Goal: Transaction & Acquisition: Register for event/course

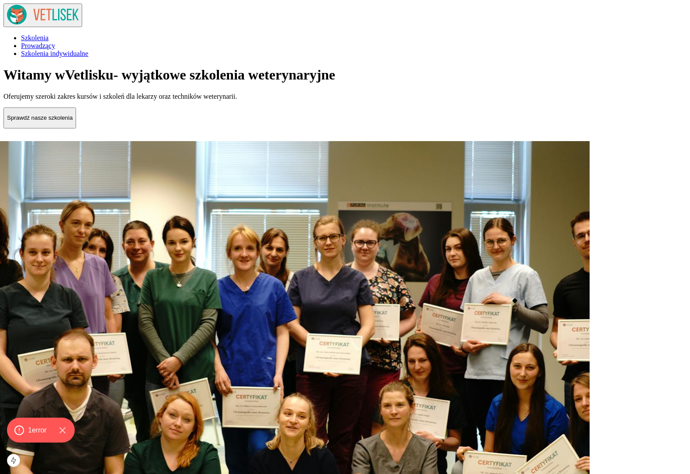
click at [88, 50] on span "Szkolenia indywidualne" at bounding box center [54, 53] width 67 height 7
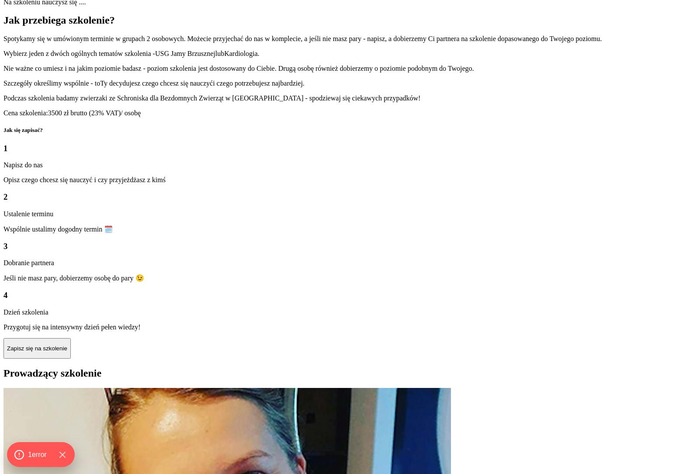
scroll to position [832, 0]
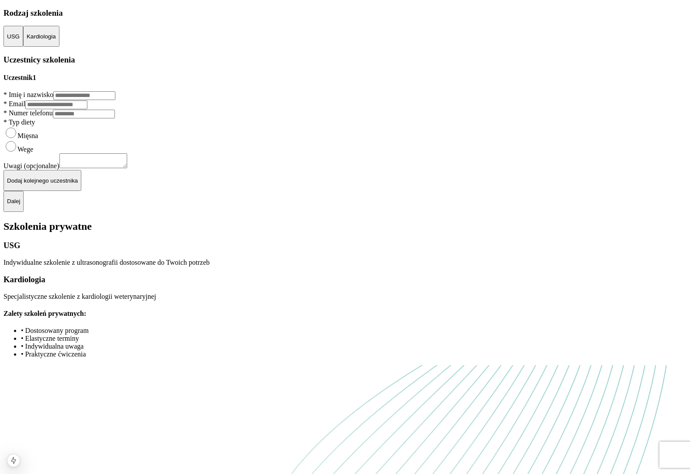
click at [517, 221] on h2 "Szkolenia prywatne" at bounding box center [344, 227] width 683 height 12
drag, startPoint x: 517, startPoint y: 170, endPoint x: 517, endPoint y: 202, distance: 31.5
click at [517, 221] on h2 "Szkolenia prywatne" at bounding box center [344, 227] width 683 height 12
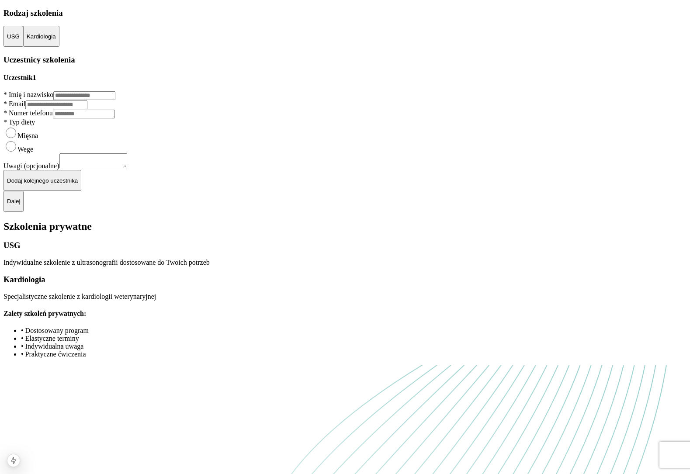
click at [115, 100] on input "Imię i nazwisko" at bounding box center [84, 95] width 62 height 9
type input "**********"
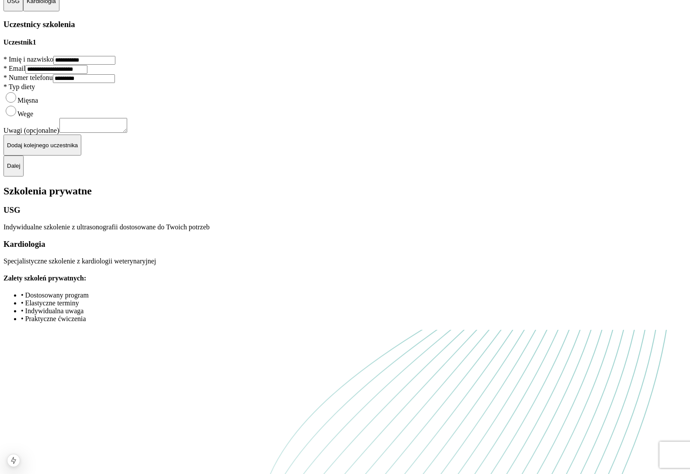
type input "*********"
click at [119, 133] on textarea at bounding box center [93, 125] width 68 height 15
click at [78, 149] on p "Dodaj kolejnego uczestnika" at bounding box center [42, 145] width 71 height 7
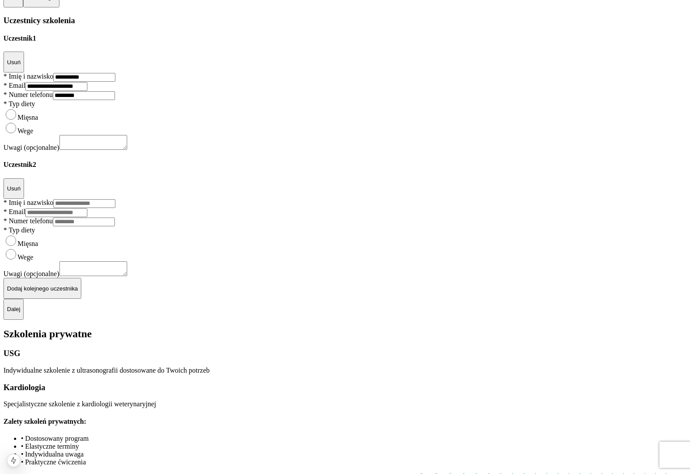
scroll to position [0, 0]
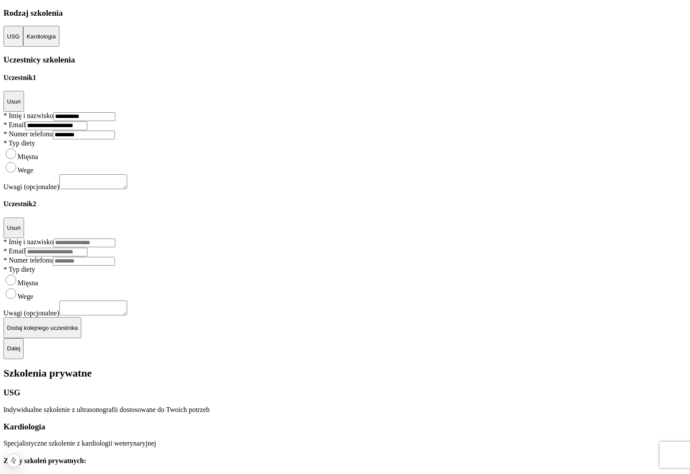
click at [56, 40] on p "Kardiologia" at bounding box center [41, 36] width 29 height 7
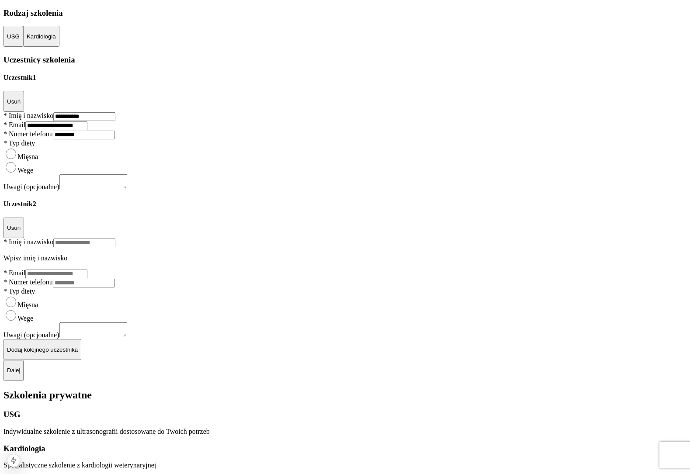
click at [20, 40] on p "USG" at bounding box center [13, 36] width 13 height 7
click at [59, 47] on button "Kardiologia" at bounding box center [41, 36] width 36 height 21
click at [23, 47] on button "USG" at bounding box center [13, 36] width 20 height 21
click at [59, 47] on button "Kardiologia" at bounding box center [41, 36] width 36 height 21
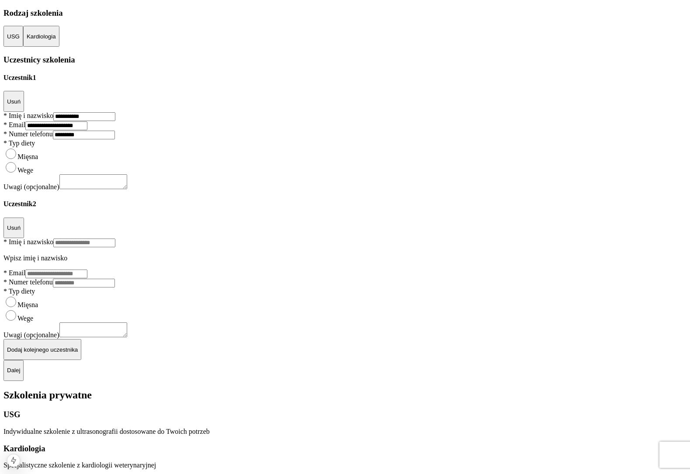
click at [23, 47] on button "USG" at bounding box center [13, 36] width 20 height 21
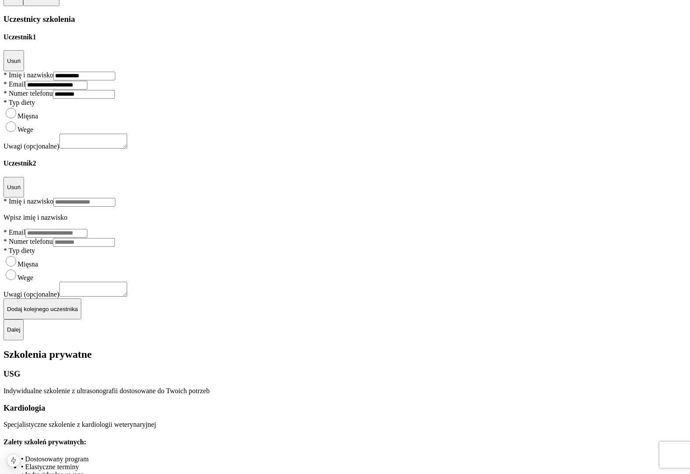
scroll to position [331, 0]
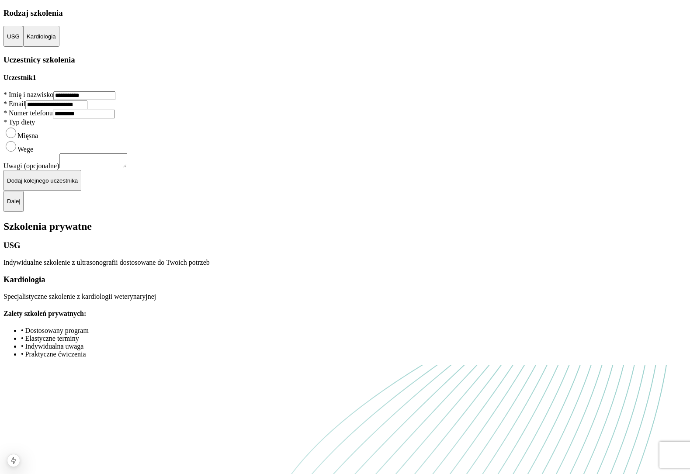
scroll to position [35, 0]
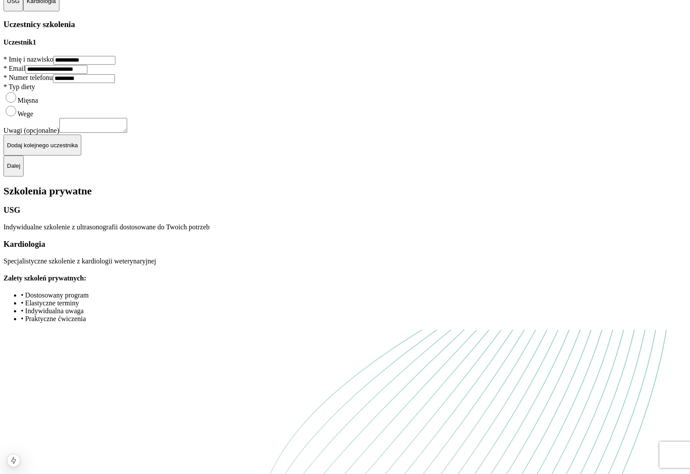
click at [24, 177] on button "Dalej" at bounding box center [13, 166] width 20 height 21
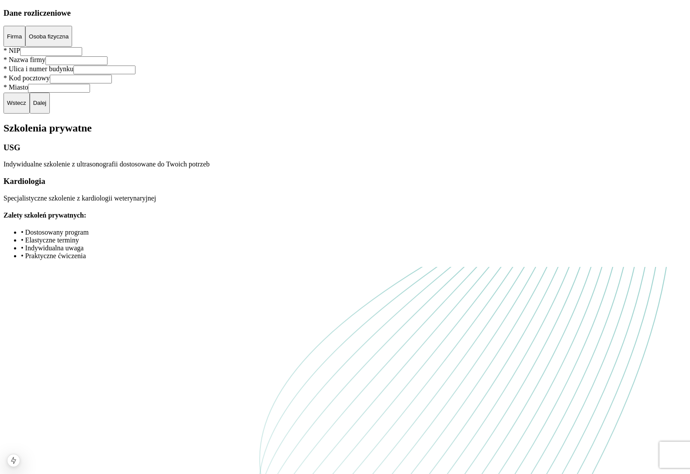
click at [82, 56] on input "NIP" at bounding box center [51, 51] width 62 height 9
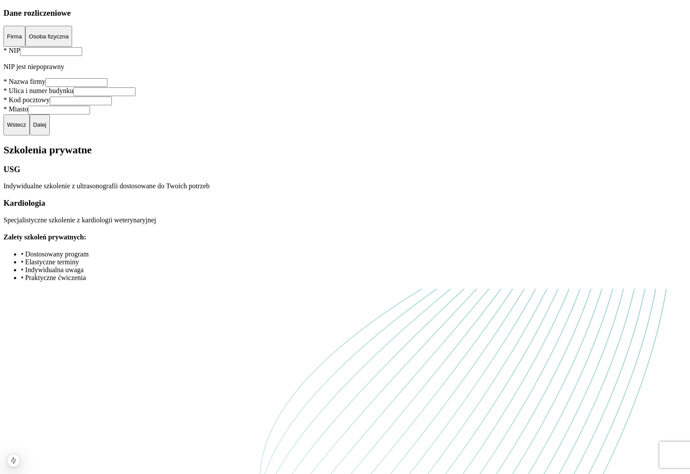
click at [26, 128] on p "Wstecz" at bounding box center [16, 124] width 19 height 7
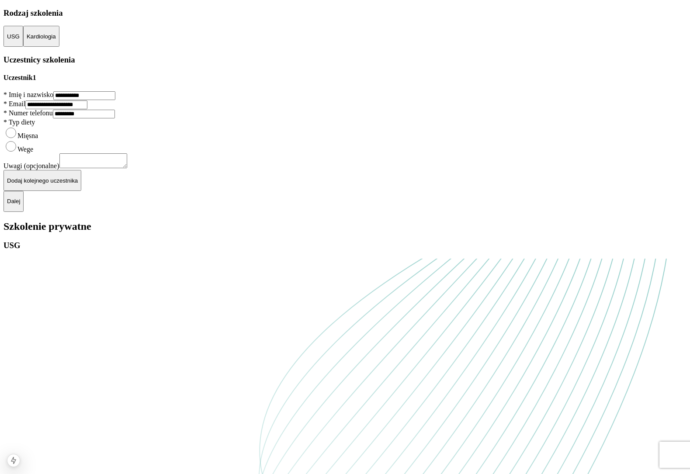
click at [260, 27] on div "**********" at bounding box center [344, 110] width 683 height 204
click at [569, 232] on h2 "Szkolenie prywatne" at bounding box center [344, 227] width 683 height 12
drag, startPoint x: 569, startPoint y: 238, endPoint x: 504, endPoint y: 200, distance: 75.4
click at [504, 221] on h2 "Szkolenie prywatne" at bounding box center [344, 227] width 683 height 12
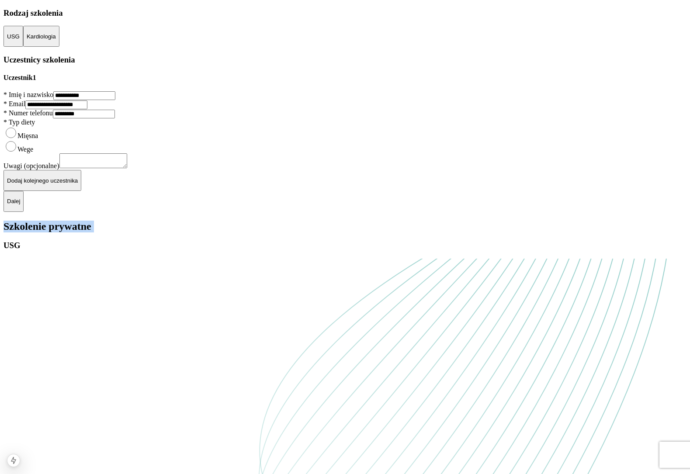
click at [504, 221] on h2 "Szkolenie prywatne" at bounding box center [344, 227] width 683 height 12
click at [475, 221] on h2 "Szkolenie prywatne" at bounding box center [344, 227] width 683 height 12
drag, startPoint x: 475, startPoint y: 200, endPoint x: 584, endPoint y: 235, distance: 114.3
click at [584, 232] on h2 "Szkolenie prywatne" at bounding box center [344, 227] width 683 height 12
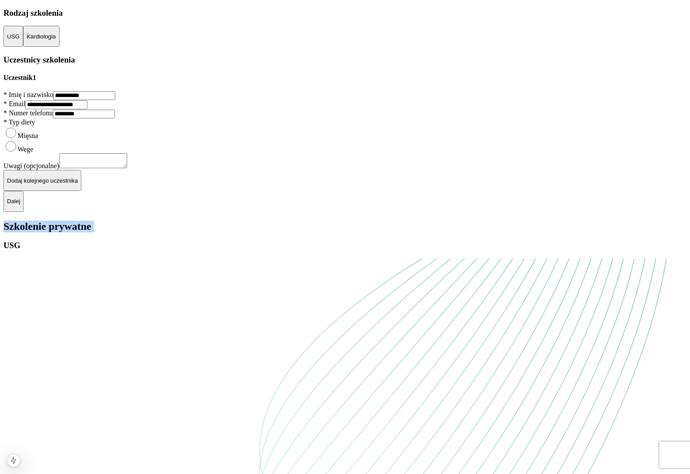
click at [584, 232] on h2 "Szkolenie prywatne" at bounding box center [344, 227] width 683 height 12
click at [588, 232] on h2 "Szkolenie prywatne" at bounding box center [344, 227] width 683 height 12
drag, startPoint x: 588, startPoint y: 235, endPoint x: 473, endPoint y: 201, distance: 120.2
click at [474, 221] on h2 "Szkolenie prywatne" at bounding box center [344, 227] width 683 height 12
click at [473, 221] on h2 "Szkolenie prywatne" at bounding box center [344, 227] width 683 height 12
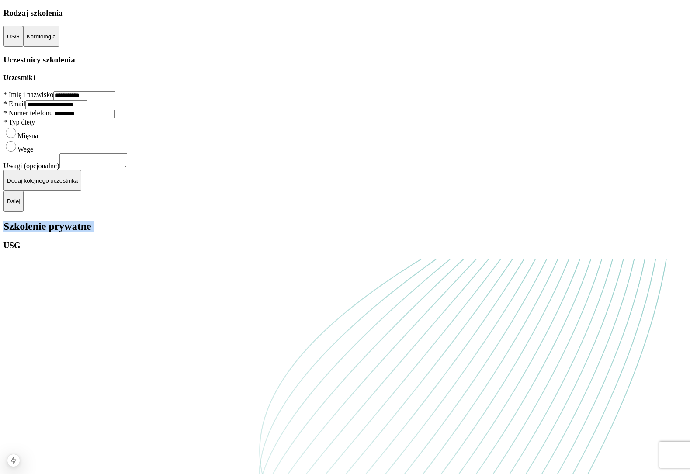
drag, startPoint x: 473, startPoint y: 201, endPoint x: 594, endPoint y: 231, distance: 124.5
click at [594, 231] on h2 "Szkolenie prywatne" at bounding box center [344, 227] width 683 height 12
drag, startPoint x: 594, startPoint y: 231, endPoint x: 465, endPoint y: 208, distance: 131.0
click at [465, 221] on h2 "Szkolenie prywatne" at bounding box center [344, 227] width 683 height 12
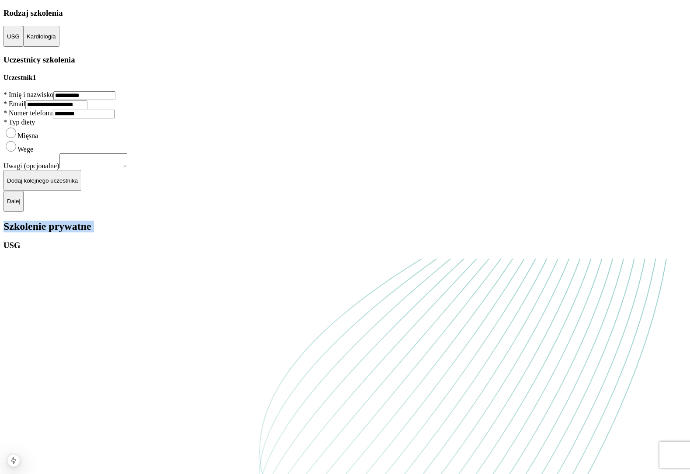
click at [465, 221] on h2 "Szkolenie prywatne" at bounding box center [344, 227] width 683 height 12
click at [56, 40] on p "Kardiologia" at bounding box center [41, 36] width 29 height 7
click at [292, 65] on h3 "Uczestnicy szkolenia" at bounding box center [344, 60] width 683 height 10
click at [20, 205] on p "Dalej" at bounding box center [13, 201] width 13 height 7
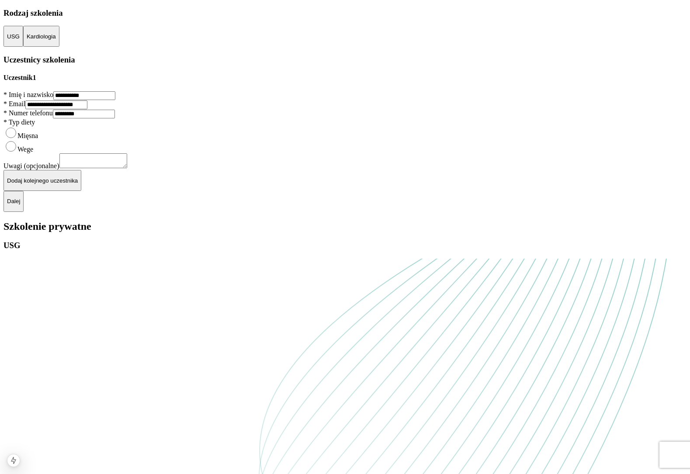
scroll to position [0, 0]
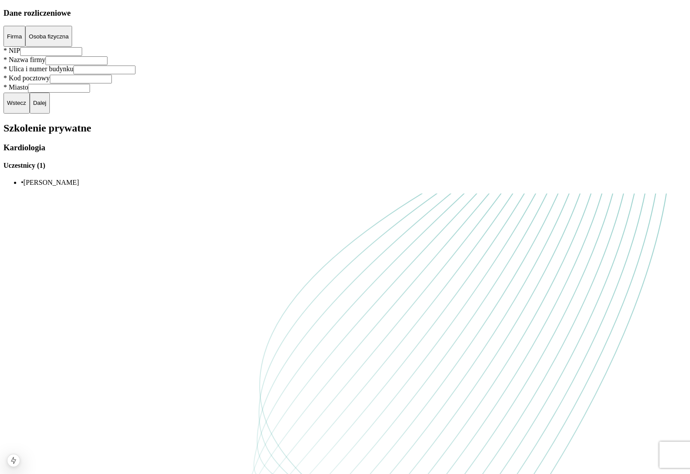
click at [26, 106] on p "Wstecz" at bounding box center [16, 103] width 19 height 7
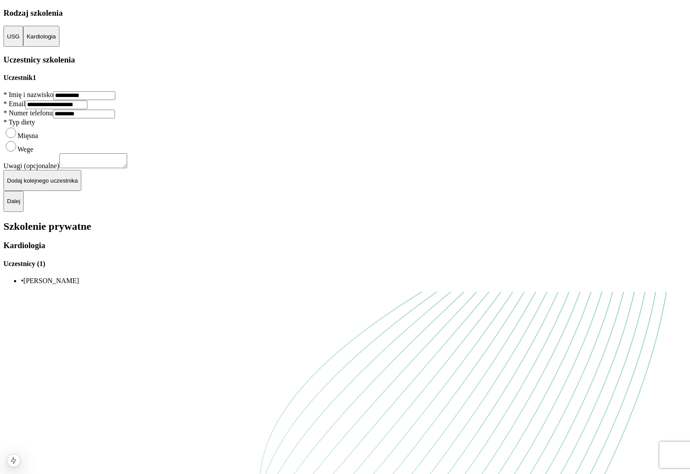
click at [20, 40] on p "USG" at bounding box center [13, 36] width 13 height 7
click at [56, 40] on p "Kardiologia" at bounding box center [41, 36] width 29 height 7
click at [20, 40] on p "USG" at bounding box center [13, 36] width 13 height 7
click at [56, 40] on p "Kardiologia" at bounding box center [41, 36] width 29 height 7
click at [20, 40] on p "USG" at bounding box center [13, 36] width 13 height 7
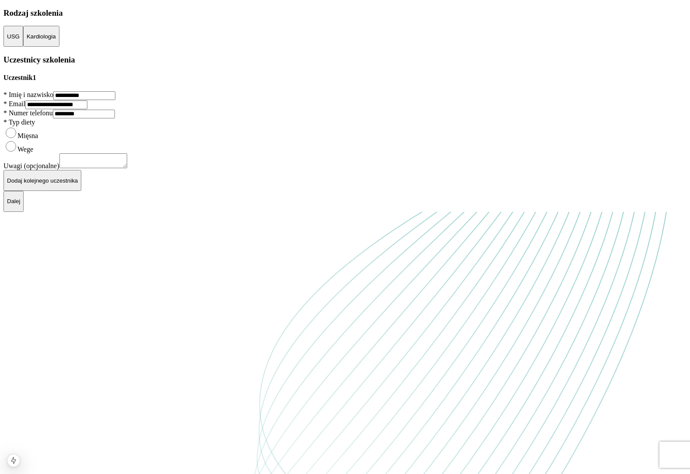
click at [223, 46] on div "**********" at bounding box center [344, 110] width 683 height 204
click at [23, 47] on button "USG" at bounding box center [13, 36] width 20 height 21
click at [59, 47] on button "Kardiologia" at bounding box center [41, 36] width 36 height 21
click at [214, 18] on h3 "Rodzaj szkolenia" at bounding box center [344, 13] width 683 height 10
click at [23, 47] on button "USG" at bounding box center [13, 36] width 20 height 21
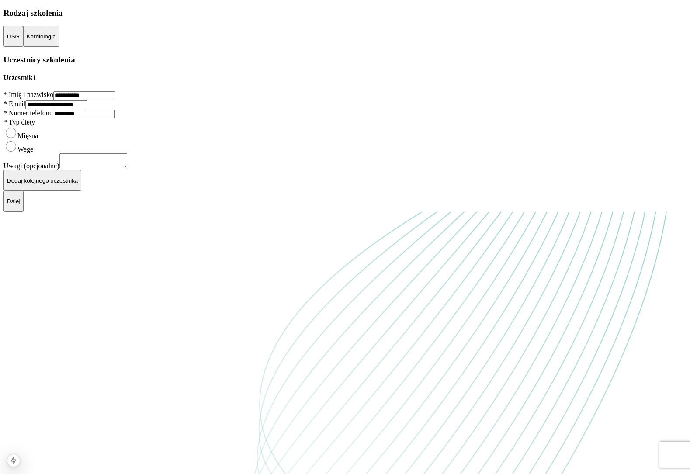
click at [56, 40] on p "Kardiologia" at bounding box center [41, 36] width 29 height 7
click at [20, 40] on p "USG" at bounding box center [13, 36] width 13 height 7
click at [59, 47] on button "Kardiologia" at bounding box center [41, 36] width 36 height 21
click at [118, 18] on h3 "Rodzaj szkolenia" at bounding box center [344, 13] width 683 height 10
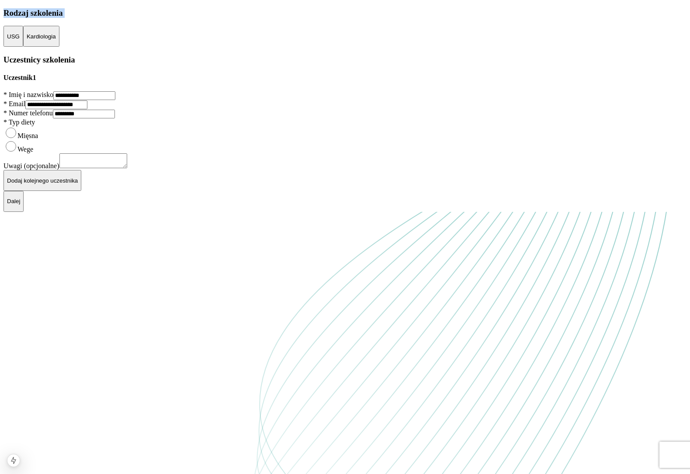
drag, startPoint x: 118, startPoint y: 66, endPoint x: 69, endPoint y: 66, distance: 48.9
click at [69, 18] on h3 "Rodzaj szkolenia" at bounding box center [344, 13] width 683 height 10
click at [75, 18] on h3 "Rodzaj szkolenia" at bounding box center [344, 13] width 683 height 10
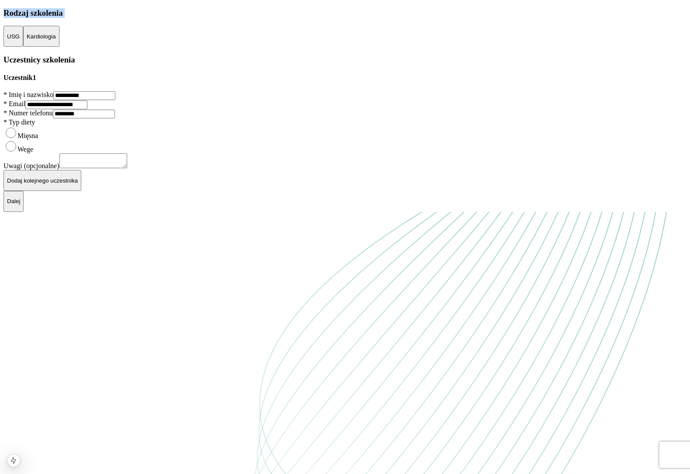
drag, startPoint x: 75, startPoint y: 66, endPoint x: 133, endPoint y: 66, distance: 57.7
click at [133, 18] on h3 "Rodzaj szkolenia" at bounding box center [344, 13] width 683 height 10
click at [138, 18] on h3 "Rodzaj szkolenia" at bounding box center [344, 13] width 683 height 10
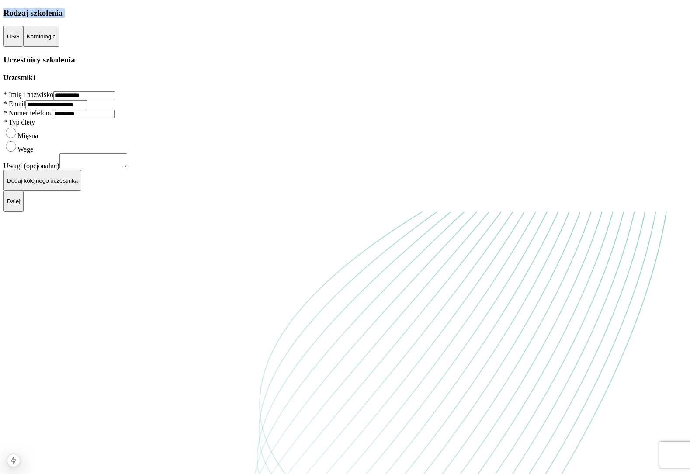
drag, startPoint x: 138, startPoint y: 67, endPoint x: 55, endPoint y: 67, distance: 83.5
click at [55, 18] on h3 "Rodzaj szkolenia" at bounding box center [344, 13] width 683 height 10
click at [23, 47] on button "USG" at bounding box center [13, 36] width 20 height 21
click at [59, 47] on button "Kardiologia" at bounding box center [41, 36] width 36 height 21
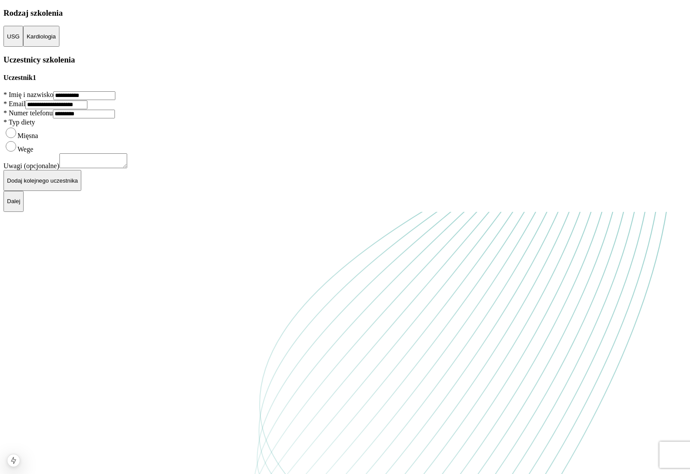
click at [20, 40] on p "USG" at bounding box center [13, 36] width 13 height 7
click at [56, 40] on p "Kardiologia" at bounding box center [41, 36] width 29 height 7
click at [20, 40] on p "USG" at bounding box center [13, 36] width 13 height 7
click at [59, 47] on button "Kardiologia" at bounding box center [41, 36] width 36 height 21
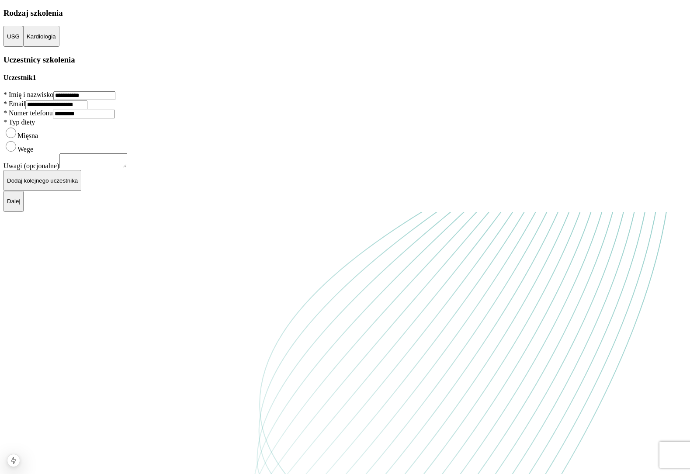
click at [20, 40] on p "USG" at bounding box center [13, 36] width 13 height 7
click at [233, 115] on div "**********" at bounding box center [344, 99] width 683 height 183
click at [196, 114] on div "**********" at bounding box center [344, 99] width 683 height 183
click at [59, 47] on button "Kardiologia" at bounding box center [41, 36] width 36 height 21
click at [20, 40] on p "USG" at bounding box center [13, 36] width 13 height 7
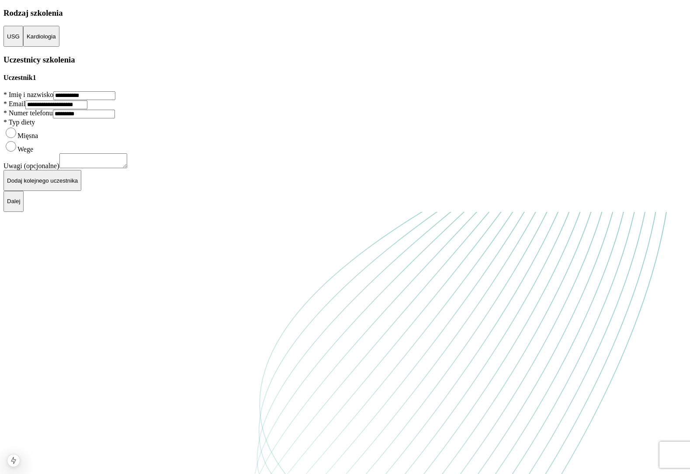
click at [59, 47] on button "Kardiologia" at bounding box center [41, 36] width 36 height 21
click at [20, 40] on p "USG" at bounding box center [13, 36] width 13 height 7
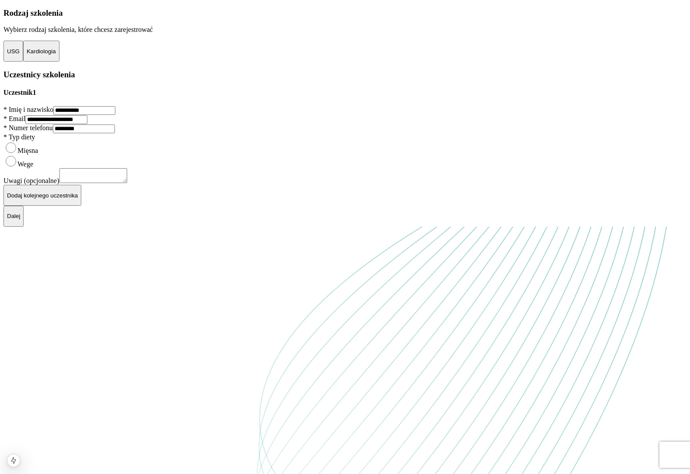
click at [88, 34] on p "Wybierz rodzaj szkolenia, które chcesz zarejestrować" at bounding box center [344, 30] width 683 height 8
drag, startPoint x: 88, startPoint y: 96, endPoint x: 129, endPoint y: 96, distance: 40.6
click at [116, 34] on p "Wybierz rodzaj szkolenia, które chcesz zarejestrować" at bounding box center [344, 30] width 683 height 8
click at [129, 34] on p "Wybierz rodzaj szkolenia, które chcesz zarejestrować" at bounding box center [344, 30] width 683 height 8
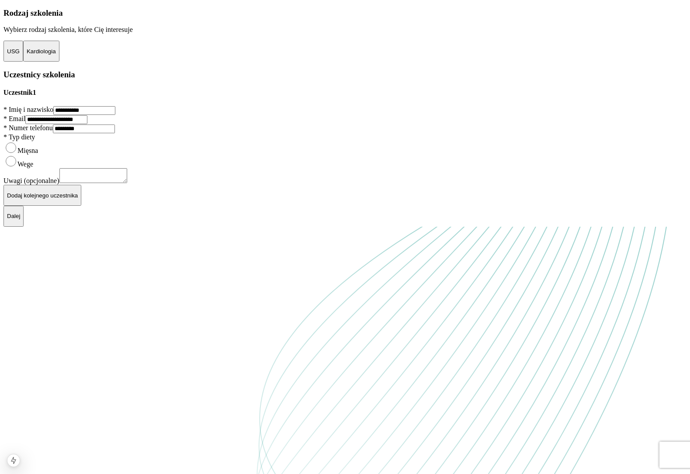
click at [98, 34] on p "Wybierz rodzaj szkolenia, które Cię interesuje" at bounding box center [344, 30] width 683 height 8
drag, startPoint x: 98, startPoint y: 93, endPoint x: 146, endPoint y: 93, distance: 48.1
click at [133, 34] on p "Wybierz rodzaj szkolenia, które Cię interesuje" at bounding box center [344, 30] width 683 height 8
click at [146, 34] on p "Wybierz rodzaj szkolenia, które Cię interesuje" at bounding box center [344, 30] width 683 height 8
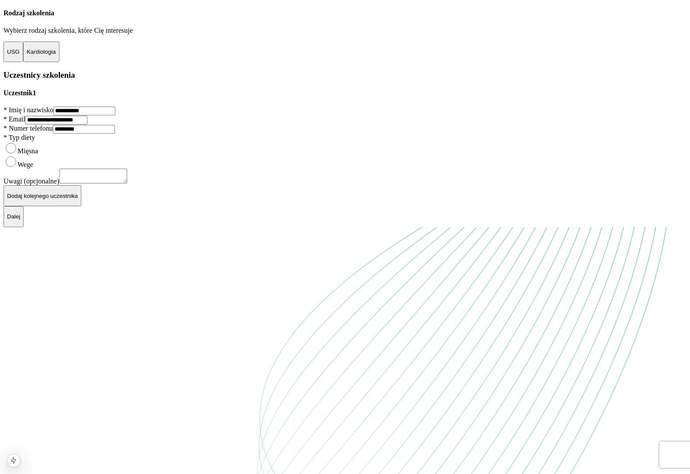
click at [119, 17] on h4 "Rodzaj szkolenia" at bounding box center [344, 13] width 683 height 8
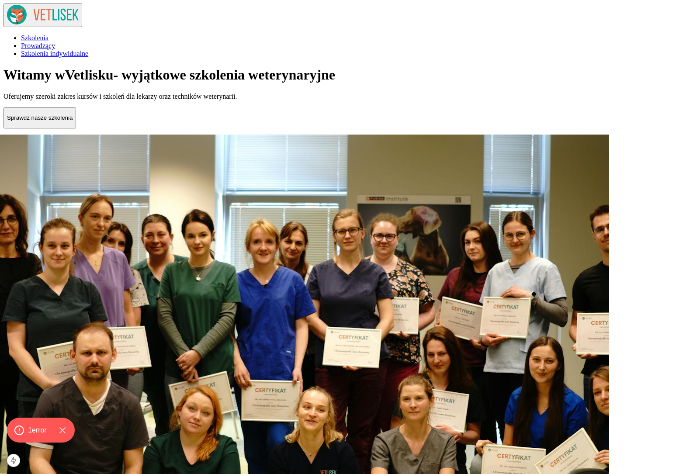
click at [73, 121] on p "Sprawdź nasze szkolenia" at bounding box center [40, 117] width 66 height 7
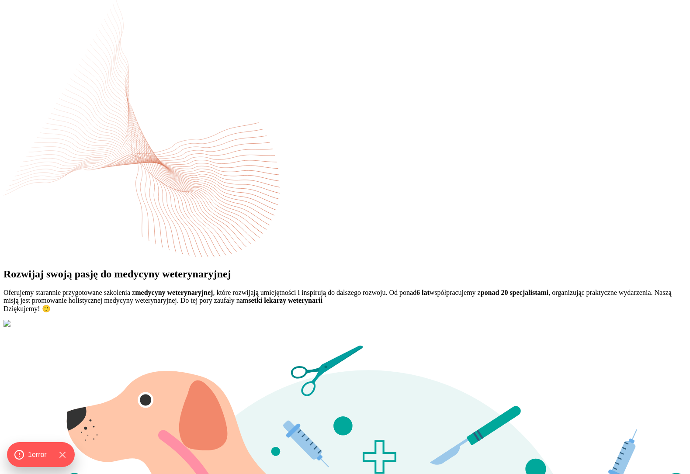
scroll to position [80, 0]
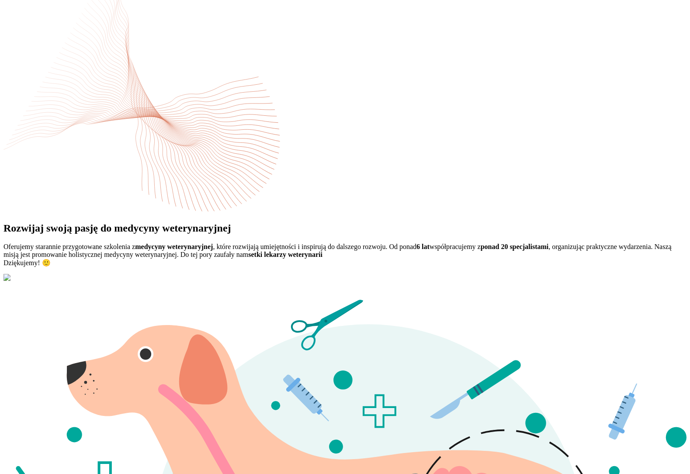
scroll to position [444, 0]
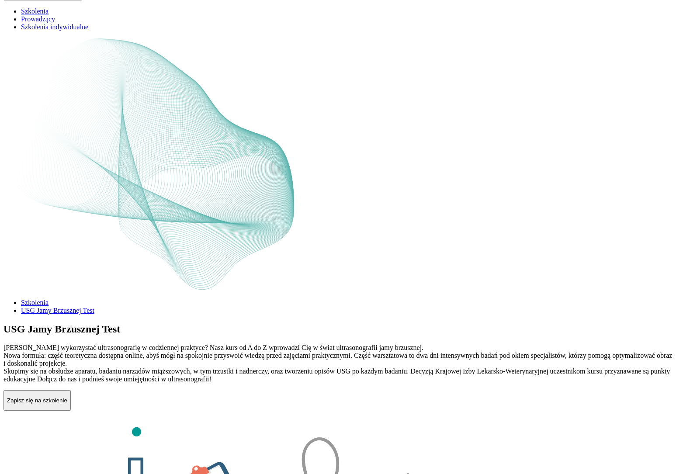
scroll to position [7, 0]
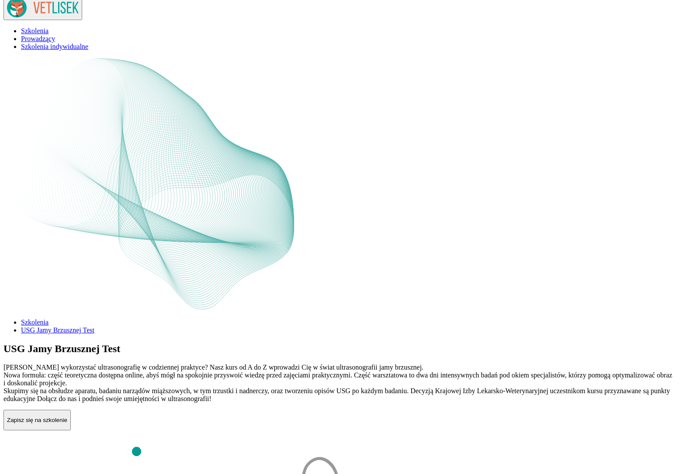
click at [71, 410] on button "Zapisz się na szkolenie" at bounding box center [36, 420] width 67 height 21
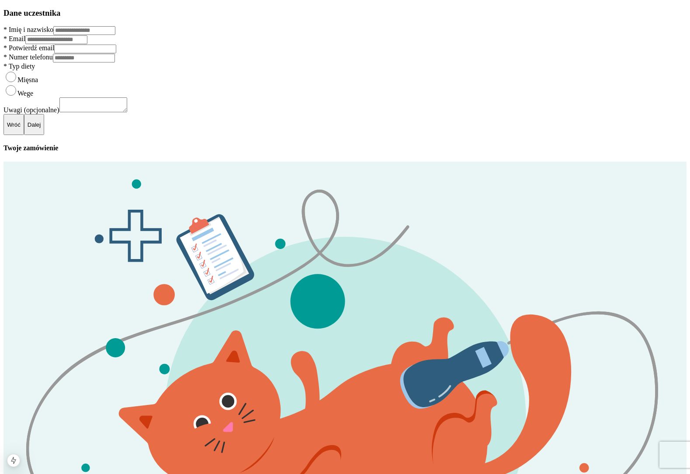
click at [117, 18] on h3 "Dane uczestnika" at bounding box center [344, 13] width 683 height 10
drag, startPoint x: 117, startPoint y: 65, endPoint x: 99, endPoint y: 65, distance: 18.4
click at [102, 18] on h3 "Dane uczestnika" at bounding box center [344, 13] width 683 height 10
click at [99, 18] on h3 "Dane uczestnika" at bounding box center [344, 13] width 683 height 10
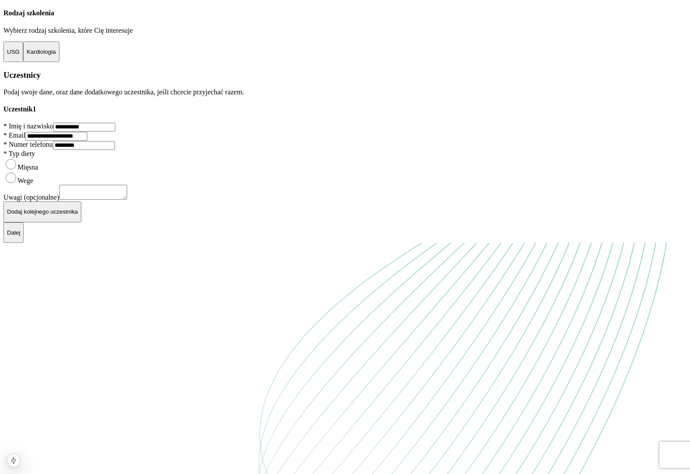
scroll to position [75, 0]
click at [78, 215] on p "Dodaj kolejnego uczestnika" at bounding box center [42, 211] width 71 height 7
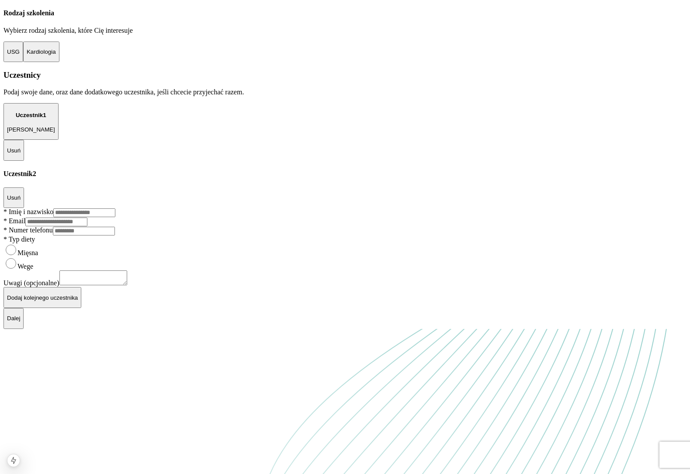
click at [201, 178] on h4 "Uczestnik 2" at bounding box center [344, 174] width 683 height 8
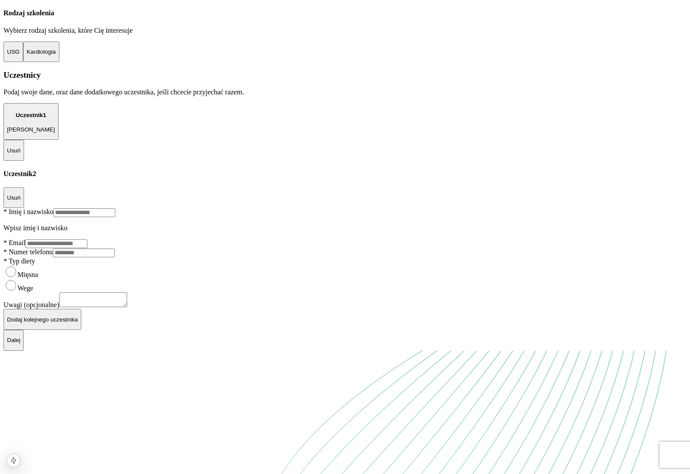
scroll to position [110, 0]
click at [155, 170] on h4 "Uczestnik 2" at bounding box center [344, 174] width 683 height 8
click at [55, 126] on p "Adrian Kuma" at bounding box center [31, 129] width 48 height 7
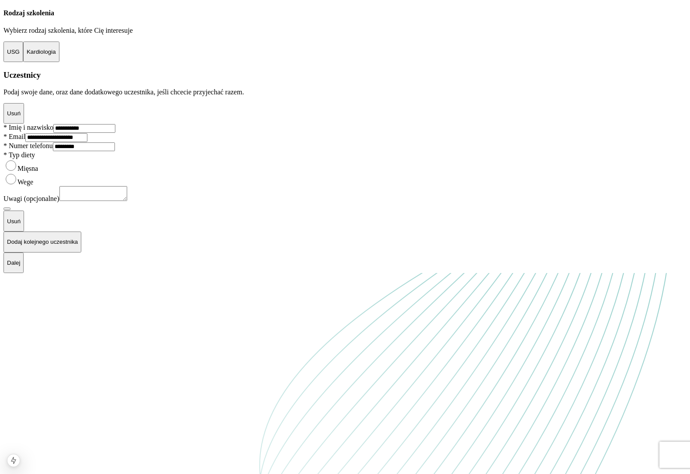
click at [91, 120] on div "Usuń" at bounding box center [344, 113] width 683 height 21
click at [201, 232] on div "Usuń" at bounding box center [344, 217] width 683 height 29
click at [21, 225] on p "Usuń" at bounding box center [14, 221] width 14 height 7
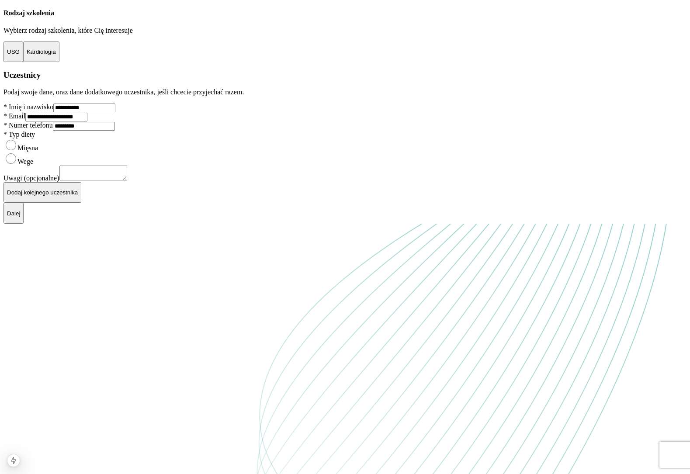
scroll to position [64, 0]
click at [78, 196] on p "Dodaj kolejnego uczestnika" at bounding box center [42, 192] width 71 height 7
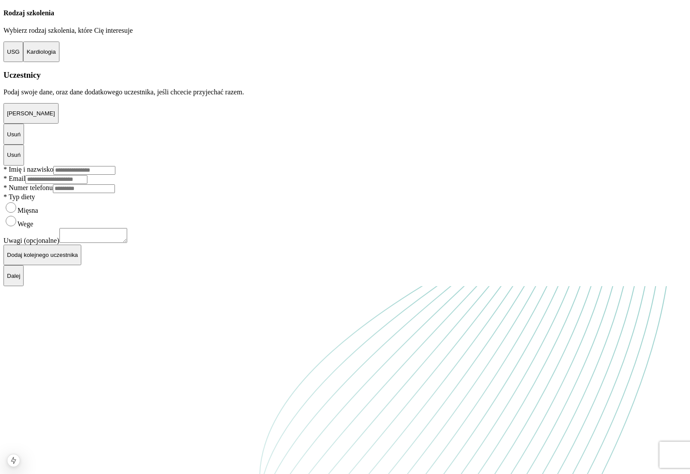
scroll to position [118, 0]
click at [115, 175] on input "Imię i nazwisko" at bounding box center [84, 170] width 62 height 9
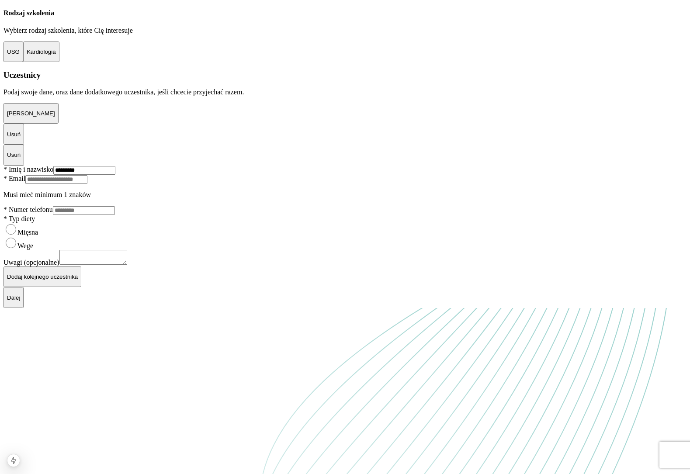
type input "*********"
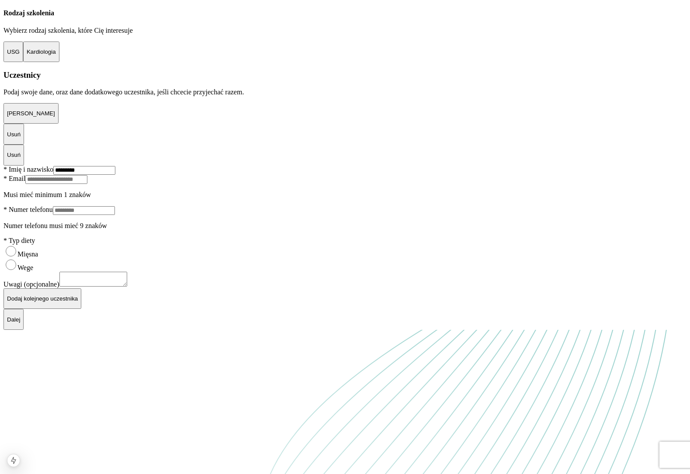
click at [265, 159] on div "Usuń" at bounding box center [344, 155] width 683 height 21
click at [303, 160] on div "Usuń" at bounding box center [344, 155] width 683 height 21
click at [229, 114] on div "Adrian Kuma Usuń" at bounding box center [344, 124] width 683 height 42
click at [55, 110] on p "Adrian Kuma" at bounding box center [31, 113] width 48 height 7
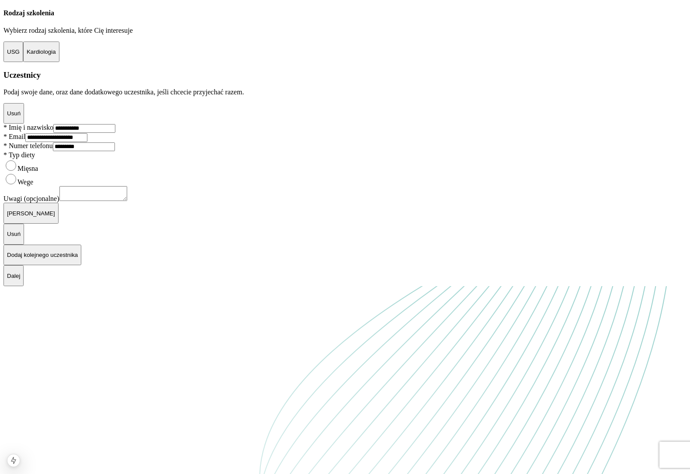
scroll to position [131, 0]
click at [55, 217] on p "Jan Nowak" at bounding box center [31, 213] width 48 height 7
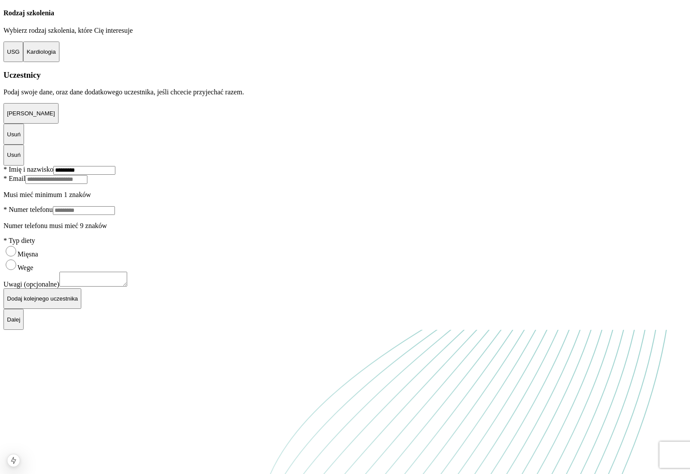
click at [55, 110] on p "Adrian Kuma" at bounding box center [31, 113] width 48 height 7
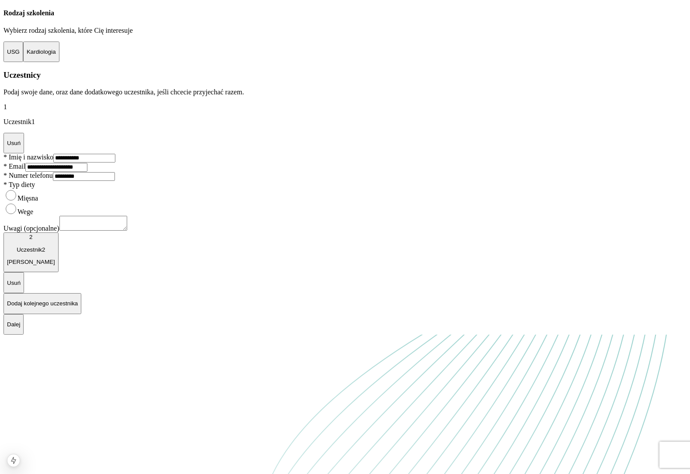
click at [119, 103] on div "1 Uczestnik 1" at bounding box center [344, 114] width 683 height 23
click at [90, 118] on p "Uczestnik 1" at bounding box center [344, 122] width 683 height 8
click at [24, 293] on button "Usuń" at bounding box center [13, 282] width 21 height 21
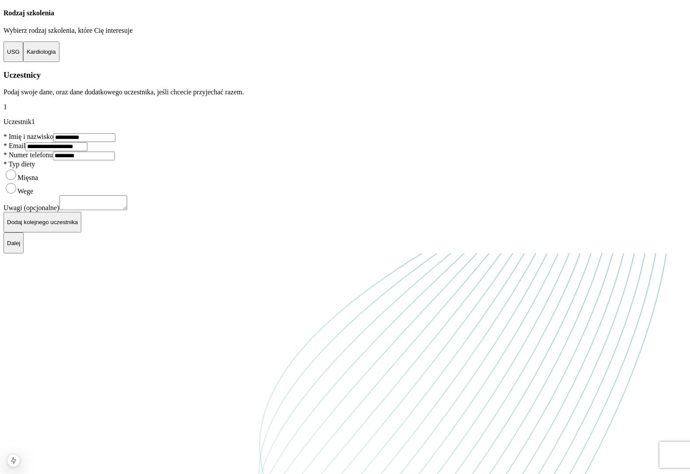
click at [95, 126] on p "Uczestnik 1" at bounding box center [344, 122] width 683 height 8
click at [85, 126] on p "Uczestnik 1" at bounding box center [344, 122] width 683 height 8
click at [96, 126] on p "Uczestnik 1" at bounding box center [344, 122] width 683 height 8
click at [81, 233] on button "Dodaj kolejnego uczestnika" at bounding box center [42, 222] width 78 height 21
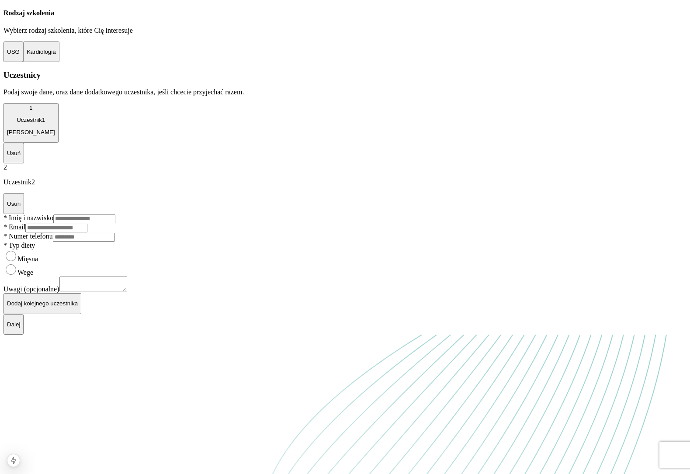
click at [55, 129] on div "1 Uczestnik 1 Adrian Kuma" at bounding box center [31, 119] width 48 height 31
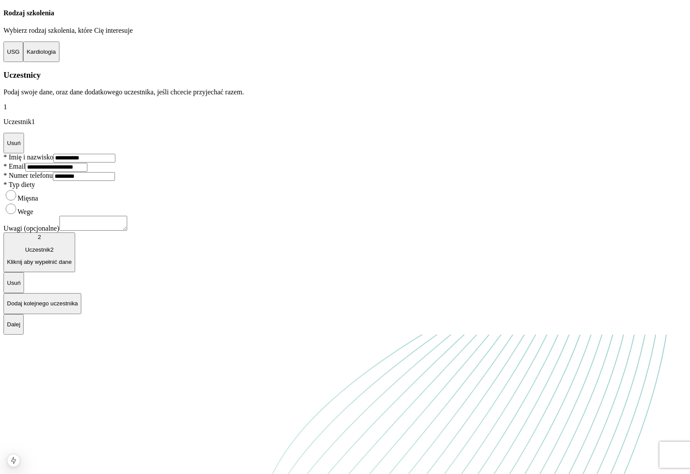
click at [72, 265] on p "Kliknij aby wypełnić dane" at bounding box center [39, 262] width 65 height 7
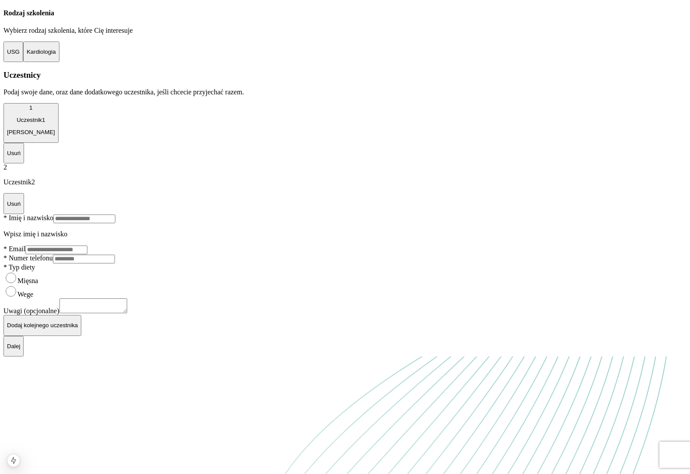
click at [122, 125] on div "1 Uczestnik 1 Adrian Kuma Usuń" at bounding box center [344, 133] width 683 height 61
click at [55, 135] on p "Adrian Kuma" at bounding box center [31, 132] width 48 height 7
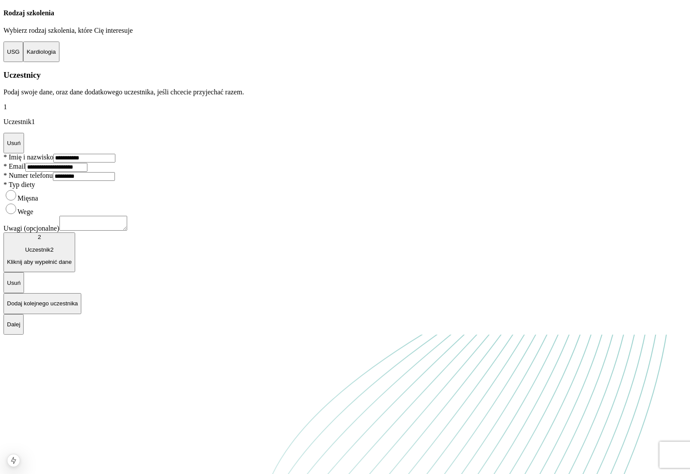
click at [72, 265] on div "2 Uczestnik 2 Kliknij aby wypełnić dane" at bounding box center [39, 249] width 65 height 31
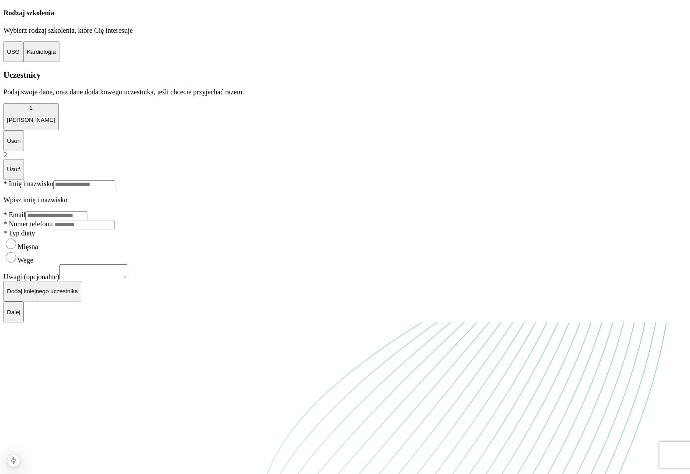
click at [84, 189] on input "Imię i nazwisko" at bounding box center [84, 184] width 62 height 9
click at [55, 123] on p "[PERSON_NAME]" at bounding box center [31, 120] width 48 height 7
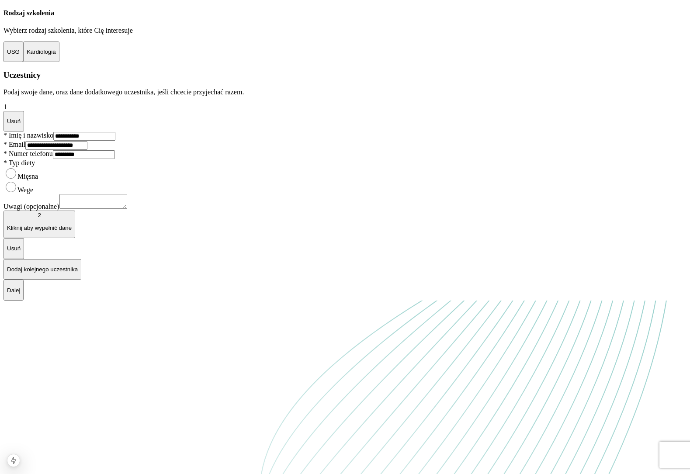
click at [72, 231] on p "Kliknij aby wypełnić dane" at bounding box center [39, 228] width 65 height 7
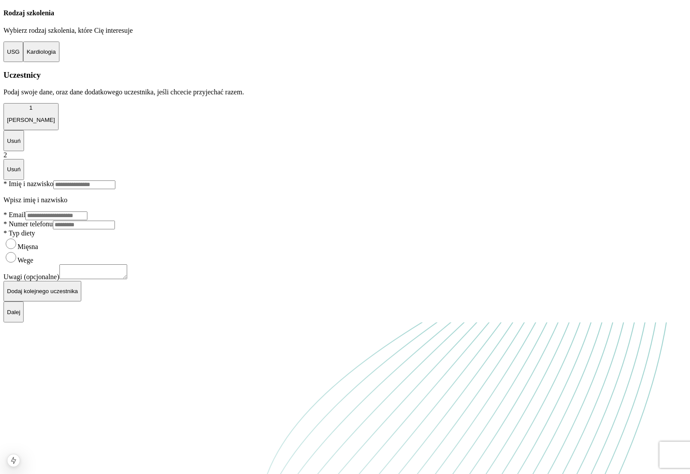
click at [118, 279] on textarea at bounding box center [93, 271] width 68 height 15
click at [115, 189] on input "Imię i nazwisko" at bounding box center [84, 184] width 62 height 9
click at [24, 172] on button "Usuń" at bounding box center [13, 169] width 21 height 21
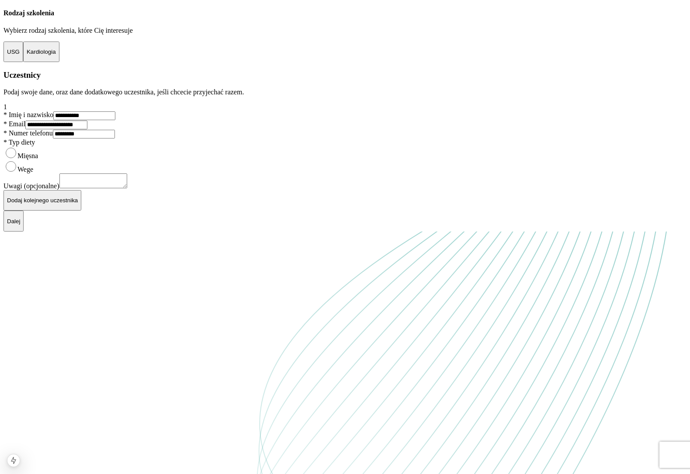
click at [86, 108] on div "**********" at bounding box center [344, 109] width 683 height 201
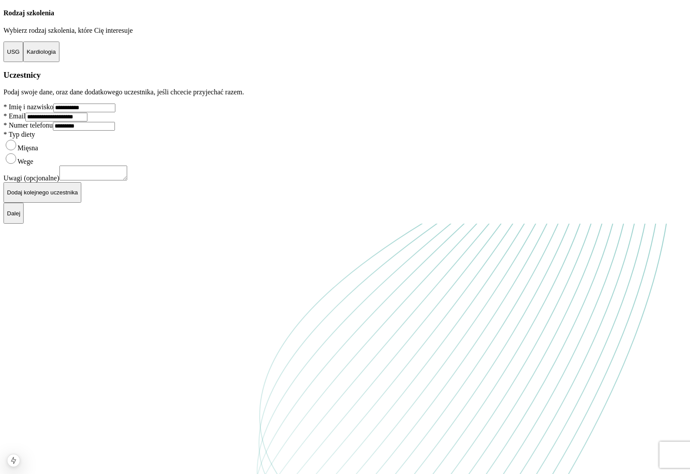
scroll to position [45, 0]
click at [53, 111] on span "* Imię i nazwisko" at bounding box center [28, 106] width 50 height 7
click at [107, 159] on div "**********" at bounding box center [344, 106] width 683 height 194
click at [107, 103] on div at bounding box center [344, 103] width 683 height 0
click at [53, 111] on label "* Imię i nazwisko" at bounding box center [28, 106] width 50 height 7
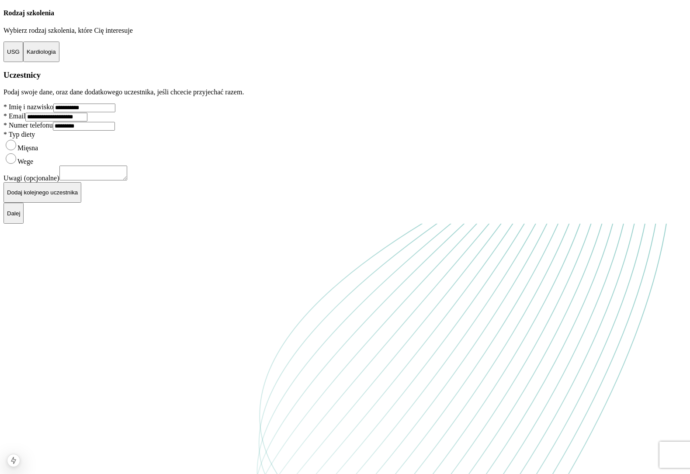
scroll to position [72, 0]
click at [78, 196] on p "Dodaj kolejnego uczestnika" at bounding box center [42, 192] width 71 height 7
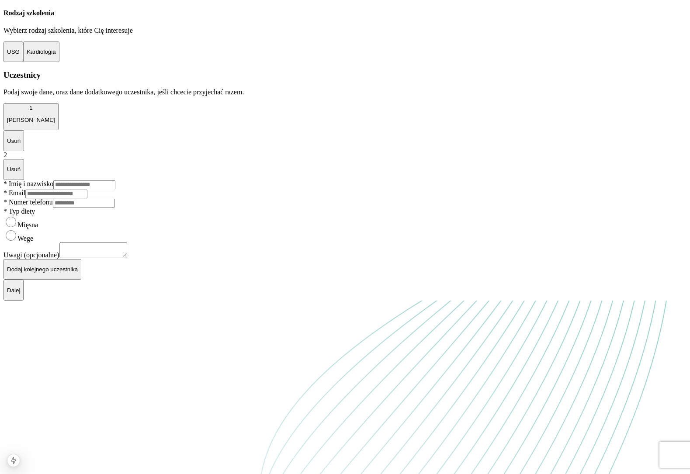
click at [55, 123] on p "[PERSON_NAME]" at bounding box center [31, 120] width 48 height 7
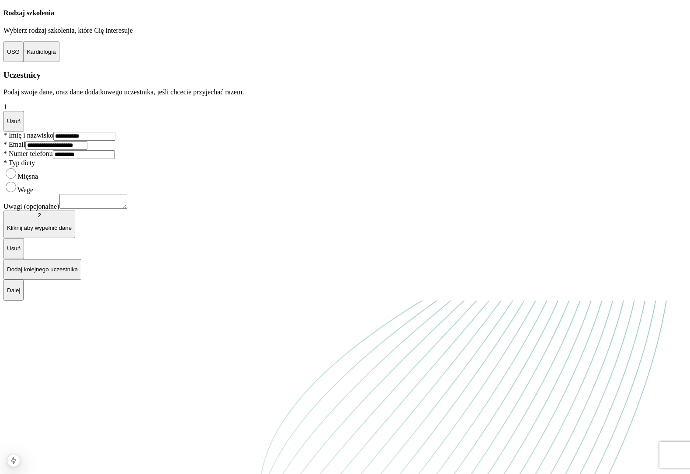
click at [24, 259] on button "Usuń" at bounding box center [13, 248] width 21 height 21
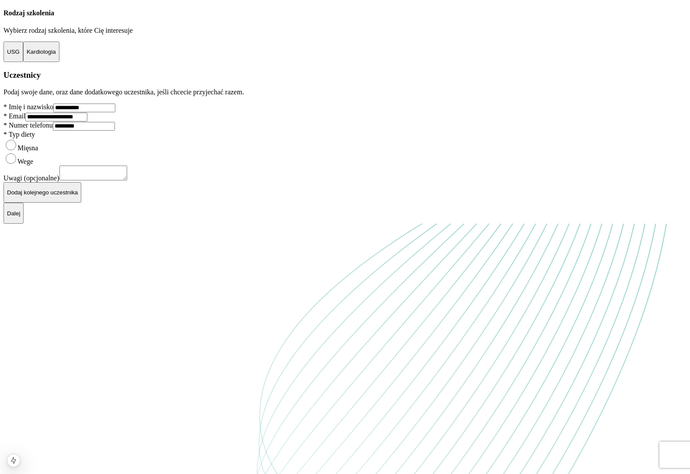
click at [127, 103] on div at bounding box center [344, 103] width 683 height 0
click at [343, 108] on div "**********" at bounding box center [344, 106] width 683 height 194
click at [126, 103] on div at bounding box center [344, 103] width 683 height 0
click at [20, 217] on p "Dalej" at bounding box center [13, 213] width 13 height 7
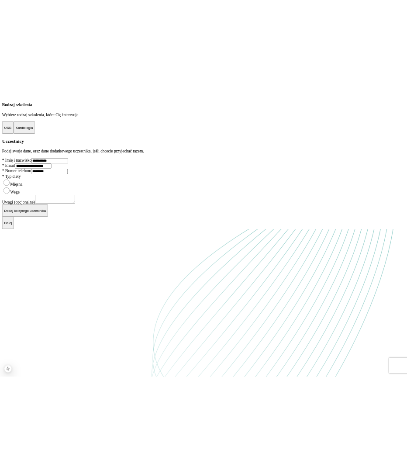
scroll to position [0, 0]
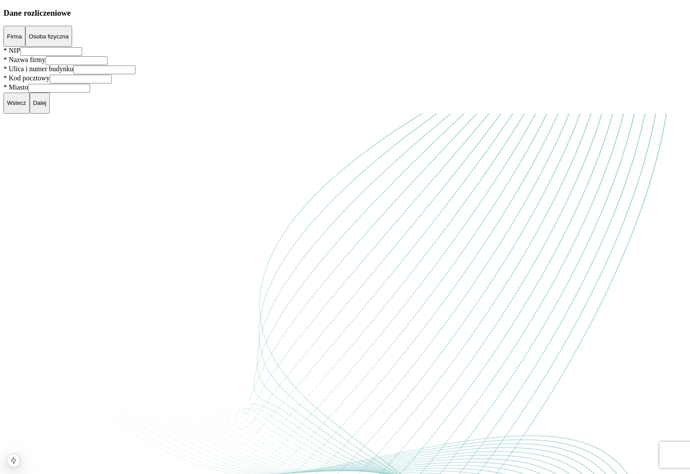
click at [82, 56] on input "NIP" at bounding box center [51, 51] width 62 height 9
type input "*"
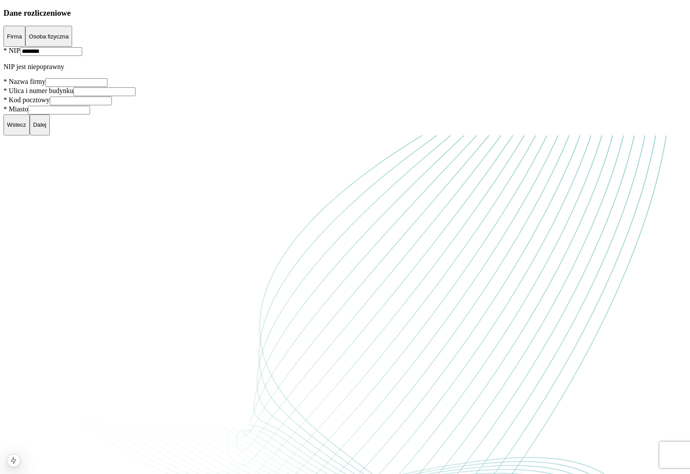
click at [70, 56] on input "********" at bounding box center [51, 51] width 62 height 9
click at [82, 56] on input "**********" at bounding box center [51, 51] width 62 height 9
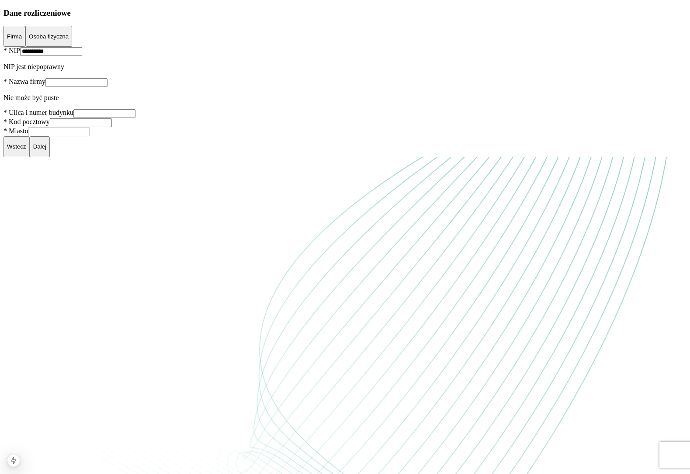
type input "**********"
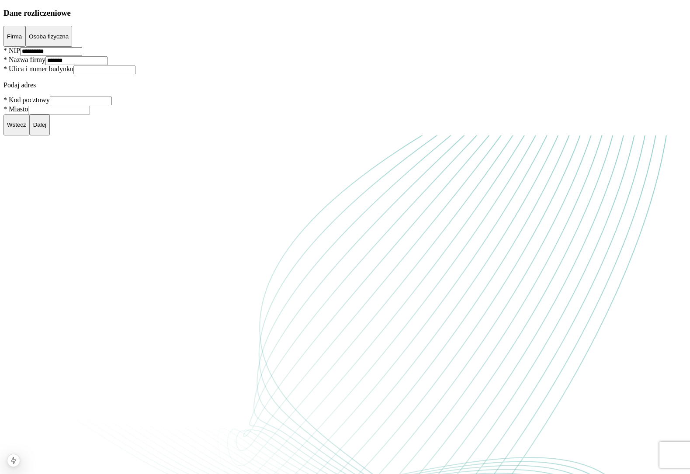
type input "*******"
type input "**********"
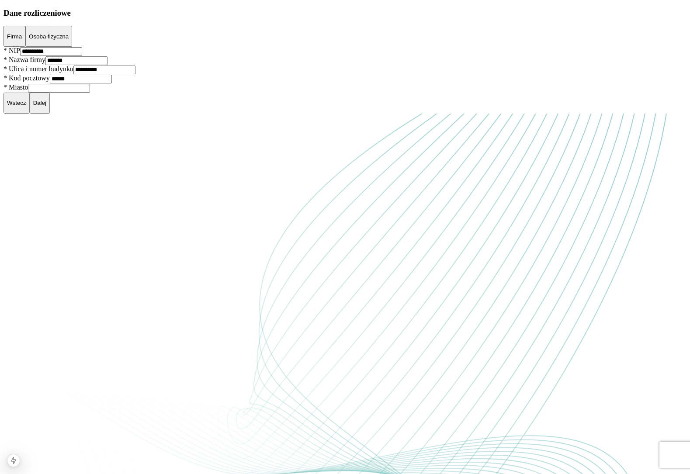
type input "******"
type input "****"
click at [46, 106] on p "Dalej" at bounding box center [39, 103] width 13 height 7
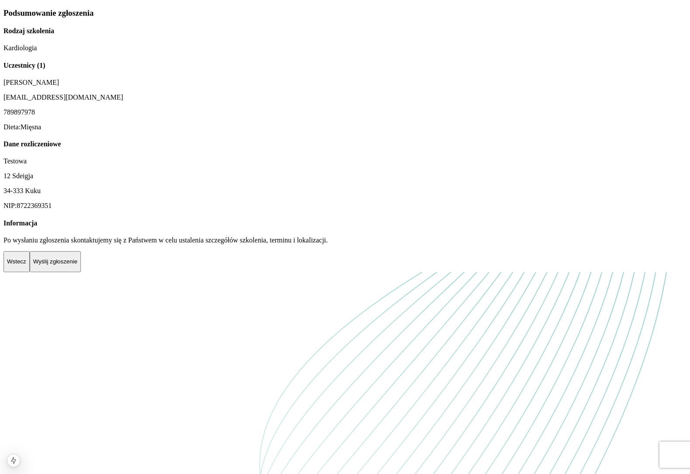
click at [59, 69] on h4 "Uczestnicy ( 1 )" at bounding box center [344, 66] width 683 height 8
drag, startPoint x: 59, startPoint y: 151, endPoint x: 138, endPoint y: 151, distance: 79.1
click at [138, 69] on h4 "Uczestnicy ( 1 )" at bounding box center [344, 66] width 683 height 8
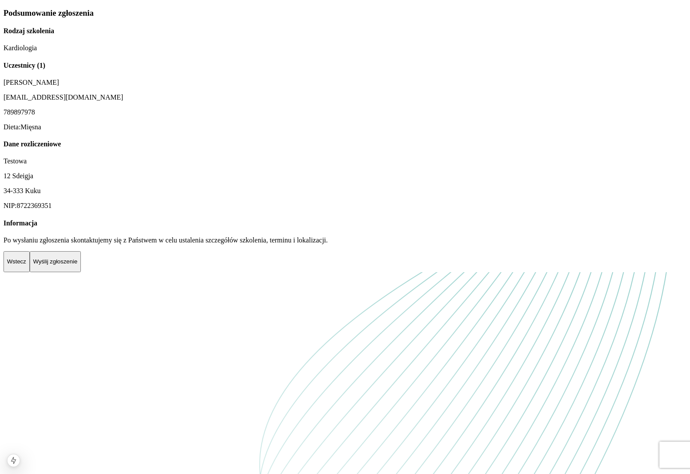
click at [58, 227] on h4 "Informacja" at bounding box center [344, 223] width 683 height 8
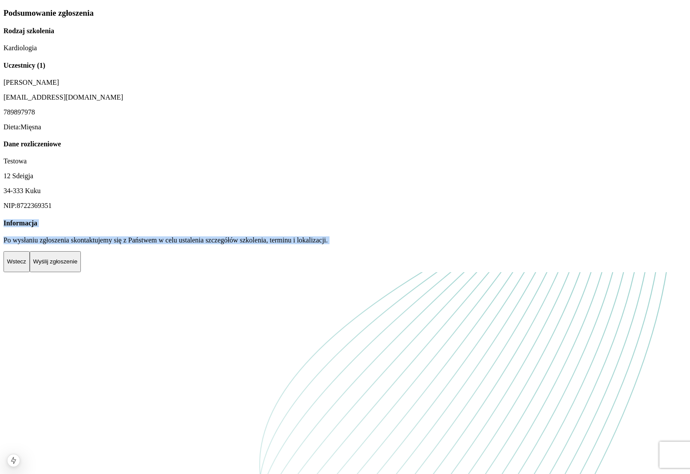
drag, startPoint x: 58, startPoint y: 314, endPoint x: 72, endPoint y: 337, distance: 26.7
click at [72, 244] on div "Informacja Po wysłaniu zgłoszenia skontaktujemy się z Państwem w celu ustalenia…" at bounding box center [344, 231] width 683 height 25
click at [72, 244] on p "Po wysłaniu zgłoszenia skontaktujemy się z Państwem w celu ustalenia szczegółów…" at bounding box center [344, 240] width 683 height 8
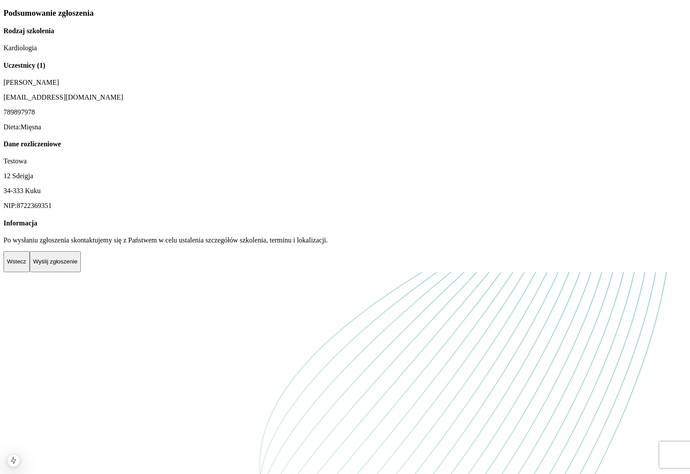
click at [83, 244] on p "Po wysłaniu zgłoszenia skontaktujemy się z Państwem w celu ustalenia szczegółów…" at bounding box center [344, 240] width 683 height 8
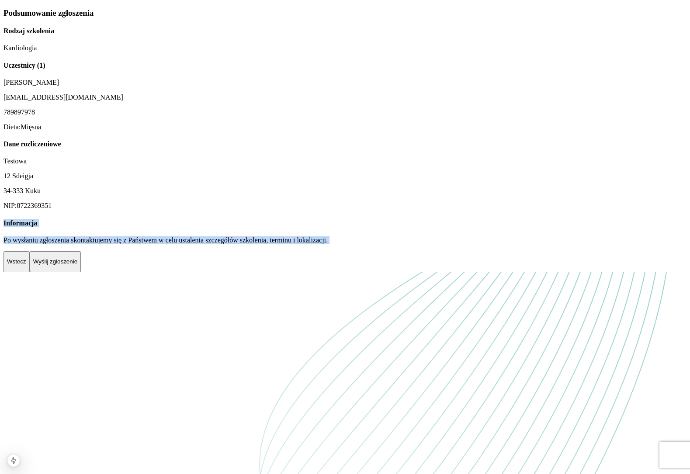
drag, startPoint x: 83, startPoint y: 335, endPoint x: 50, endPoint y: 309, distance: 41.7
click at [50, 244] on div "Informacja Po wysłaniu zgłoszenia skontaktujemy się z Państwem w celu ustalenia…" at bounding box center [344, 231] width 683 height 25
click at [50, 227] on h4 "Informacja" at bounding box center [344, 223] width 683 height 8
drag, startPoint x: 50, startPoint y: 309, endPoint x: 68, endPoint y: 323, distance: 22.4
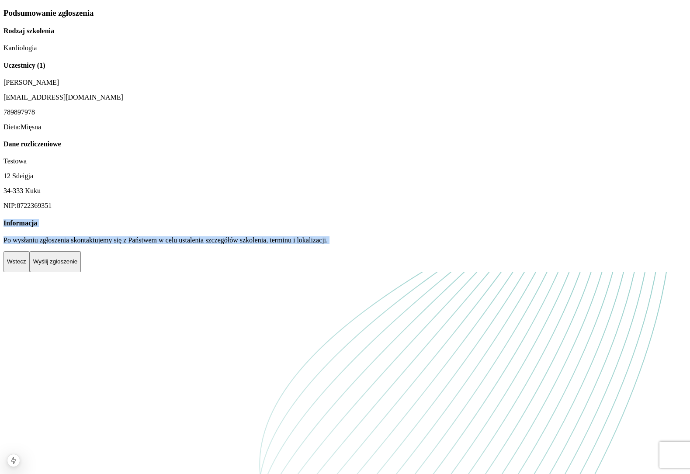
click at [68, 244] on div "Informacja Po wysłaniu zgłoszenia skontaktujemy się z Państwem w celu ustalenia…" at bounding box center [344, 231] width 683 height 25
click at [68, 244] on p "Po wysłaniu zgłoszenia skontaktujemy się z Państwem w celu ustalenia szczegółów…" at bounding box center [344, 240] width 683 height 8
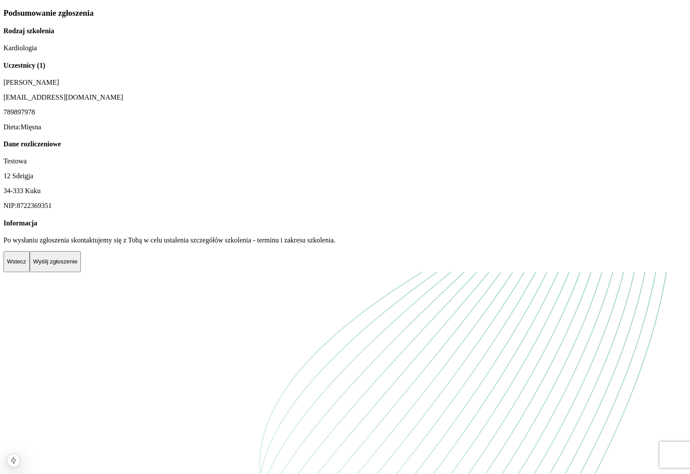
click at [163, 272] on div "Wstecz Wyślij zgłoszenie" at bounding box center [344, 261] width 683 height 21
click at [208, 244] on p "Po wysłaniu zgłoszenia skontaktujemy się z Tobą w celu ustalenia szczegółów szk…" at bounding box center [344, 240] width 683 height 8
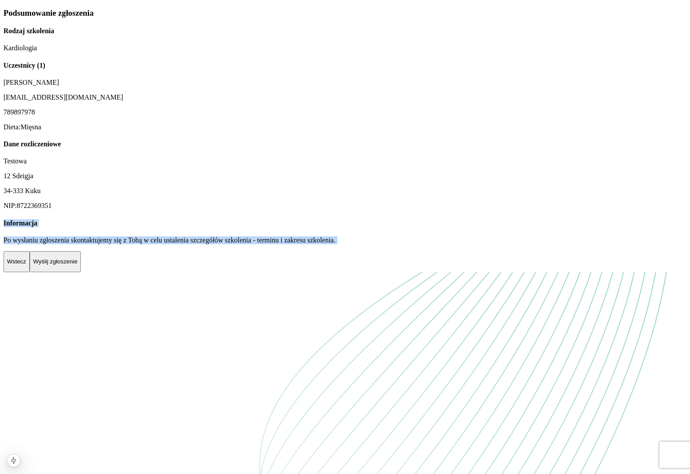
drag, startPoint x: 208, startPoint y: 336, endPoint x: 117, endPoint y: 297, distance: 99.0
click at [117, 244] on div "Podsumowanie zgłoszenia Rodzaj szkolenia Kardiologia Uczestnicy ( 1 ) Adrian Ku…" at bounding box center [344, 126] width 683 height 236
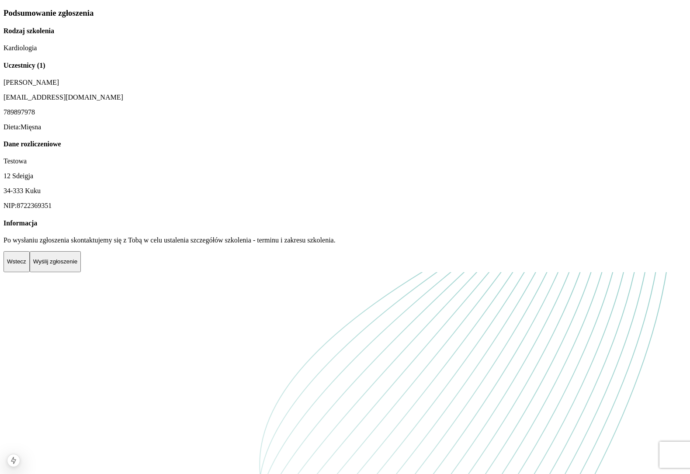
click at [98, 244] on div "Informacja Po wysłaniu zgłoszenia skontaktujemy się z Tobą w celu ustalenia szc…" at bounding box center [344, 231] width 683 height 25
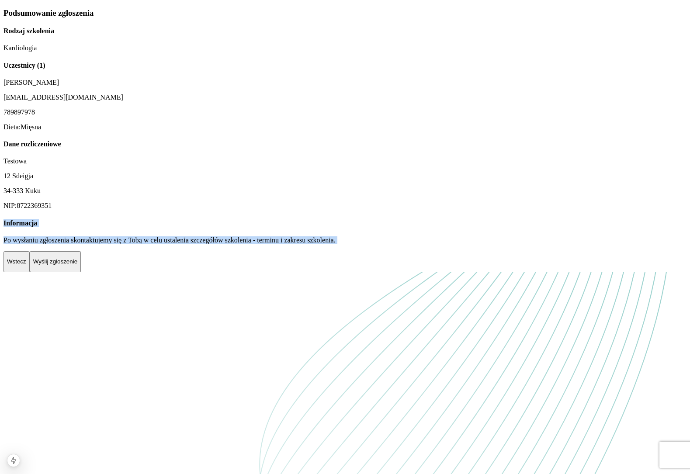
drag, startPoint x: 98, startPoint y: 302, endPoint x: 98, endPoint y: 330, distance: 28.0
click at [98, 244] on div "Informacja Po wysłaniu zgłoszenia skontaktujemy się z Tobą w celu ustalenia szc…" at bounding box center [344, 231] width 683 height 25
click at [98, 244] on p "Po wysłaniu zgłoszenia skontaktujemy się z Tobą w celu ustalenia szczegółów szk…" at bounding box center [344, 240] width 683 height 8
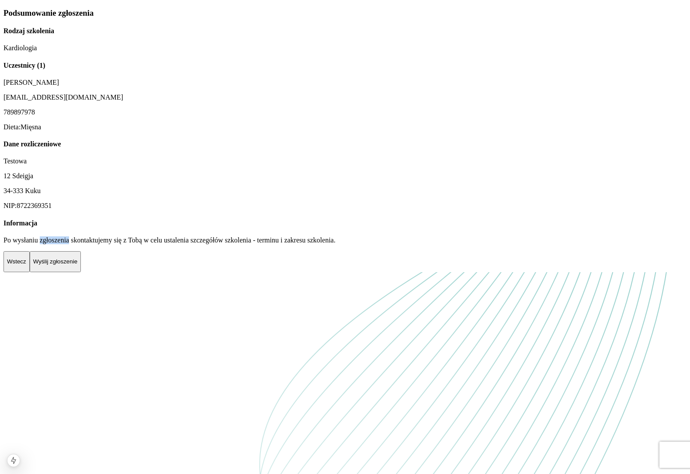
click at [98, 244] on p "Po wysłaniu zgłoszenia skontaktujemy się z Tobą w celu ustalenia szczegółów szk…" at bounding box center [344, 240] width 683 height 8
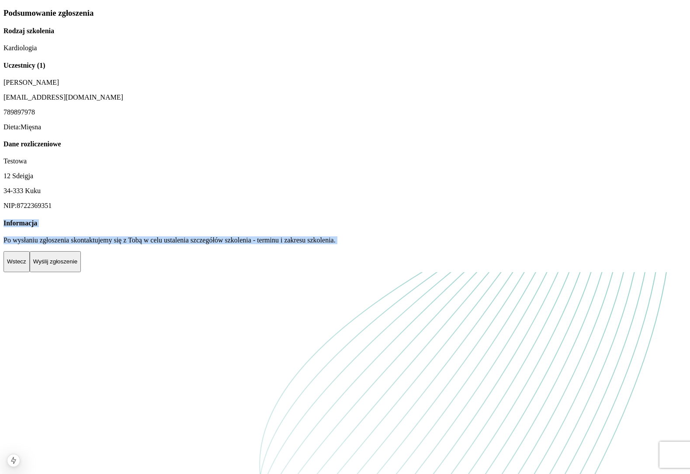
drag, startPoint x: 98, startPoint y: 330, endPoint x: 90, endPoint y: 306, distance: 24.8
click at [90, 244] on div "Informacja Po wysłaniu zgłoszenia skontaktujemy się z Tobą w celu ustalenia szc…" at bounding box center [344, 231] width 683 height 25
drag, startPoint x: 90, startPoint y: 306, endPoint x: 110, endPoint y: 336, distance: 35.5
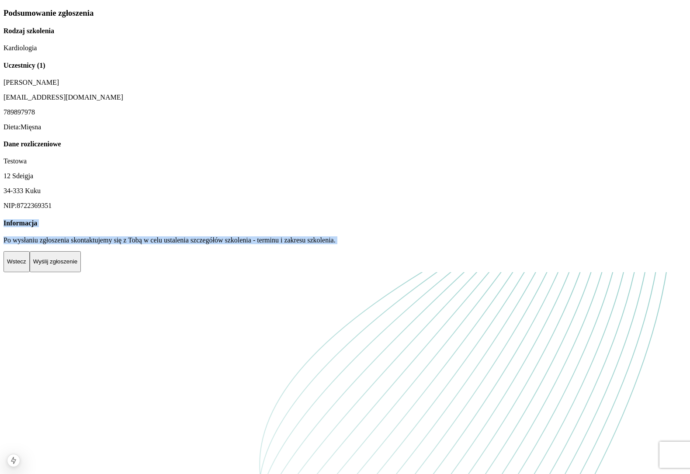
click at [110, 244] on div "Informacja Po wysłaniu zgłoszenia skontaktujemy się z Tobą w celu ustalenia szc…" at bounding box center [344, 231] width 683 height 25
click at [110, 244] on p "Po wysłaniu zgłoszenia skontaktujemy się z Tobą w celu ustalenia szczegółów szk…" at bounding box center [344, 240] width 683 height 8
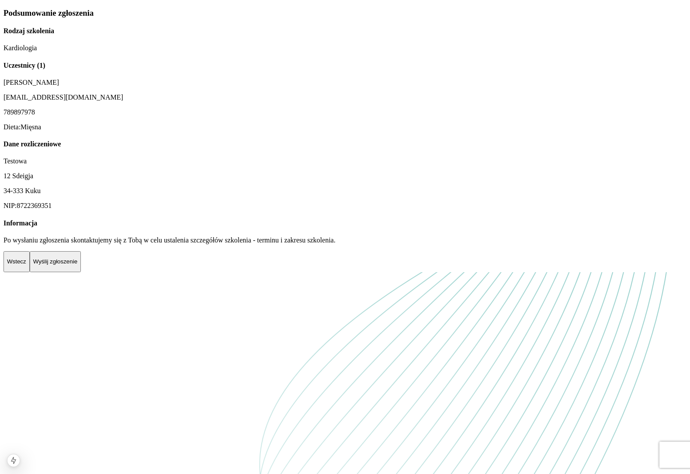
click at [110, 244] on p "Po wysłaniu zgłoszenia skontaktujemy się z Tobą w celu ustalenia szczegółów szk…" at bounding box center [344, 240] width 683 height 8
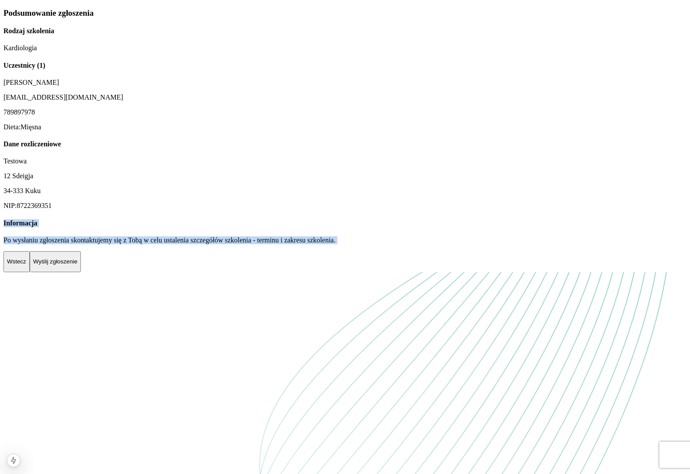
drag, startPoint x: 110, startPoint y: 336, endPoint x: 91, endPoint y: 311, distance: 32.2
click at [91, 244] on div "Informacja Po wysłaniu zgłoszenia skontaktujemy się z Tobą w celu ustalenia szc…" at bounding box center [344, 231] width 683 height 25
click at [91, 227] on h4 "Informacja" at bounding box center [344, 223] width 683 height 8
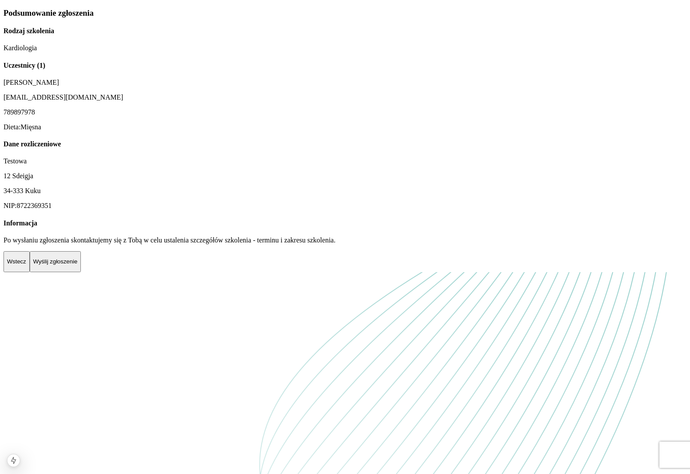
click at [91, 227] on h4 "Informacja" at bounding box center [344, 223] width 683 height 8
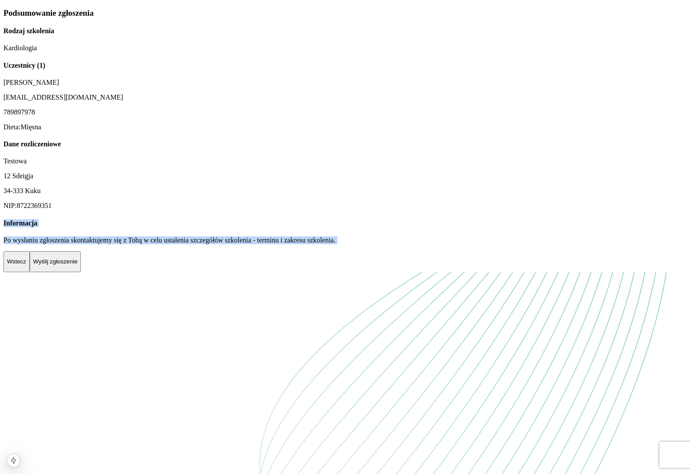
drag, startPoint x: 91, startPoint y: 311, endPoint x: 112, endPoint y: 330, distance: 28.8
click at [112, 244] on div "Informacja Po wysłaniu zgłoszenia skontaktujemy się z Tobą w celu ustalenia szc…" at bounding box center [344, 231] width 683 height 25
click at [112, 244] on p "Po wysłaniu zgłoszenia skontaktujemy się z Tobą w celu ustalenia szczegółów szk…" at bounding box center [344, 240] width 683 height 8
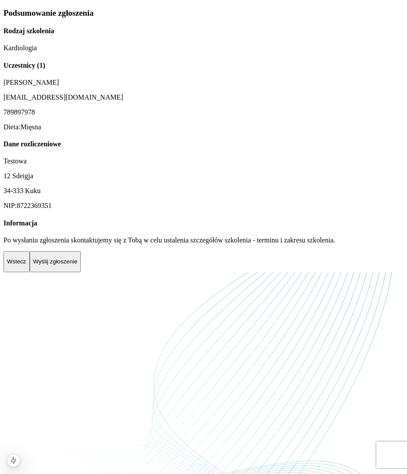
click at [77, 265] on p "Wyślij zgłoszenie" at bounding box center [55, 261] width 44 height 7
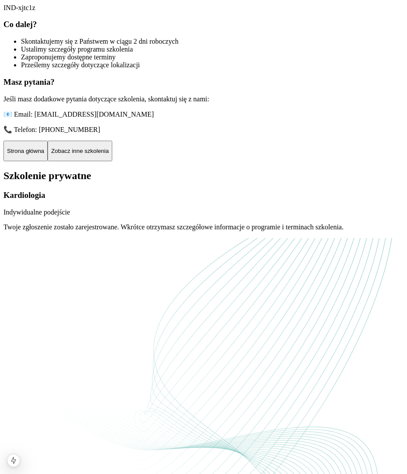
scroll to position [86, 0]
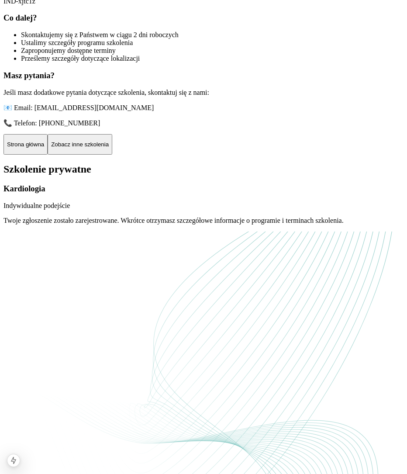
click at [43, 23] on h3 "Co dalej?" at bounding box center [203, 18] width 400 height 10
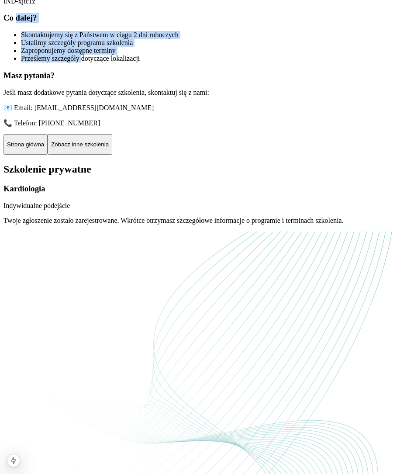
drag, startPoint x: 43, startPoint y: 250, endPoint x: 97, endPoint y: 320, distance: 88.1
click at [97, 62] on div "Co dalej? Skontaktujemy się z Państwem w ciągu 2 dni roboczych Ustalimy szczegó…" at bounding box center [203, 37] width 400 height 49
click at [97, 62] on span "Prześlemy szczegóły dotyczące lokalizacji" at bounding box center [80, 58] width 119 height 7
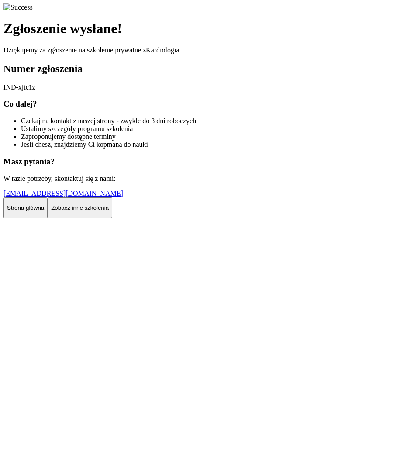
scroll to position [39, 0]
click at [189, 54] on p "Dziękujemy za zgłoszenie na szkolenie prywatne z Kardiologia ." at bounding box center [203, 50] width 400 height 8
drag, startPoint x: 189, startPoint y: 166, endPoint x: 250, endPoint y: 166, distance: 60.7
click at [225, 54] on p "Dziękujemy za zgłoszenie na szkolenie prywatne z Kardiologia ." at bounding box center [203, 50] width 400 height 8
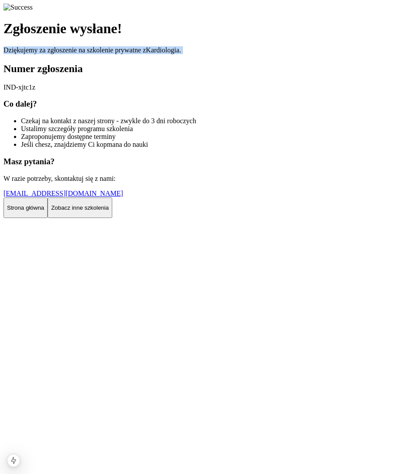
click at [250, 54] on p "Dziękujemy za zgłoszenie na szkolenie prywatne z Kardiologia ." at bounding box center [203, 50] width 400 height 8
click at [284, 54] on p "Dziękujemy za zgłoszenie na szkolenie prywatne z Kardiologia ." at bounding box center [203, 50] width 400 height 8
drag, startPoint x: 284, startPoint y: 165, endPoint x: 305, endPoint y: 165, distance: 20.5
click at [297, 54] on p "Dziękujemy za zgłoszenie na szkolenie prywatne z Kardiologia ." at bounding box center [203, 50] width 400 height 8
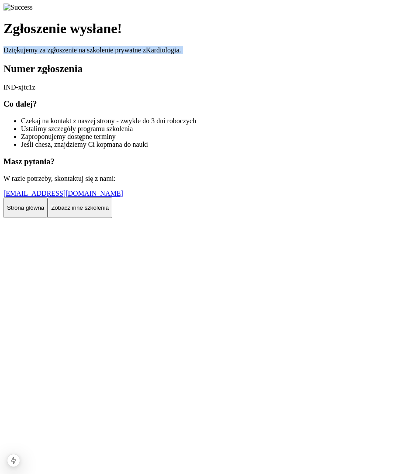
click at [304, 54] on p "Dziękujemy za zgłoszenie na szkolenie prywatne z Kardiologia ." at bounding box center [203, 50] width 400 height 8
click at [115, 91] on p "IND-xjtc1z" at bounding box center [203, 87] width 400 height 8
drag, startPoint x: 115, startPoint y: 235, endPoint x: 87, endPoint y: 235, distance: 28.0
click at [87, 91] on p "IND-xjtc1z" at bounding box center [203, 87] width 400 height 8
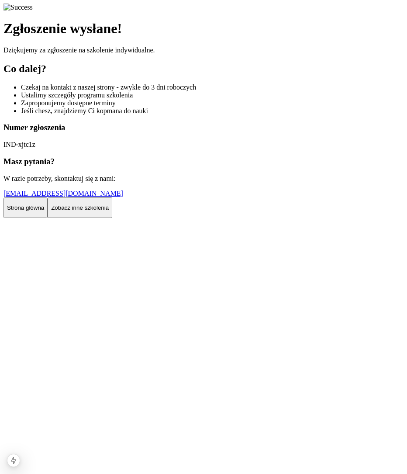
scroll to position [38, 0]
click at [79, 149] on p "IND-xjtc1z" at bounding box center [203, 145] width 400 height 8
drag, startPoint x: 79, startPoint y: 349, endPoint x: 101, endPoint y: 349, distance: 22.3
click at [101, 149] on p "IND-xjtc1z" at bounding box center [203, 145] width 400 height 8
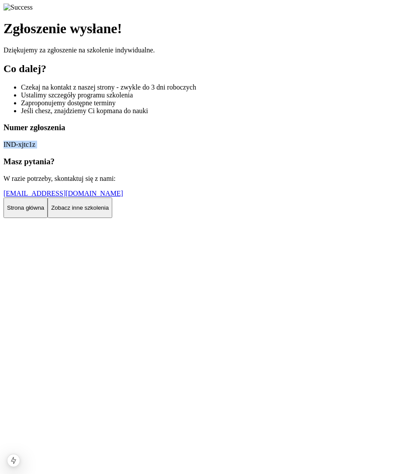
click at [113, 149] on p "IND-xjtc1z" at bounding box center [203, 145] width 400 height 8
click at [109, 211] on p "Zobacz inne szkolenia" at bounding box center [80, 208] width 58 height 7
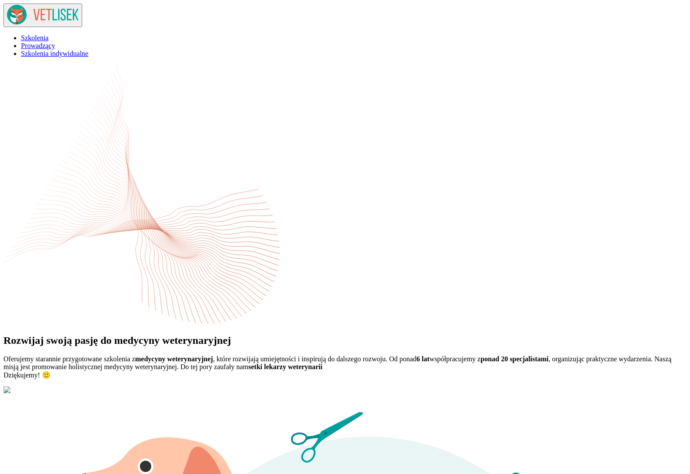
click at [270, 34] on ul "Szkolenia Prowadzący Szkolenia indywidualne" at bounding box center [344, 46] width 683 height 24
click at [88, 50] on span "Szkolenia indywidualne" at bounding box center [54, 53] width 67 height 7
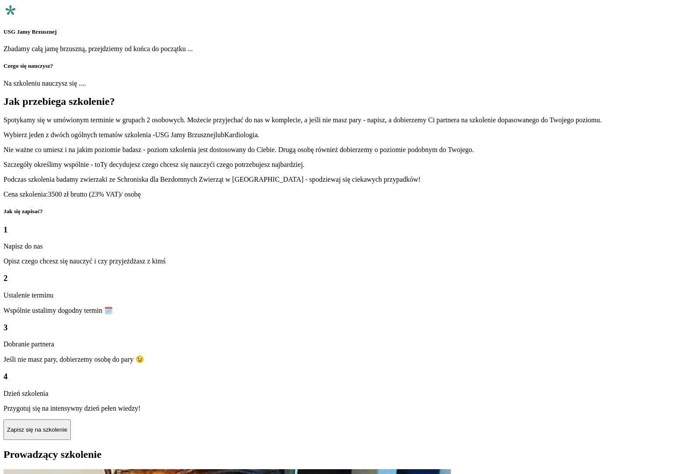
scroll to position [759, 0]
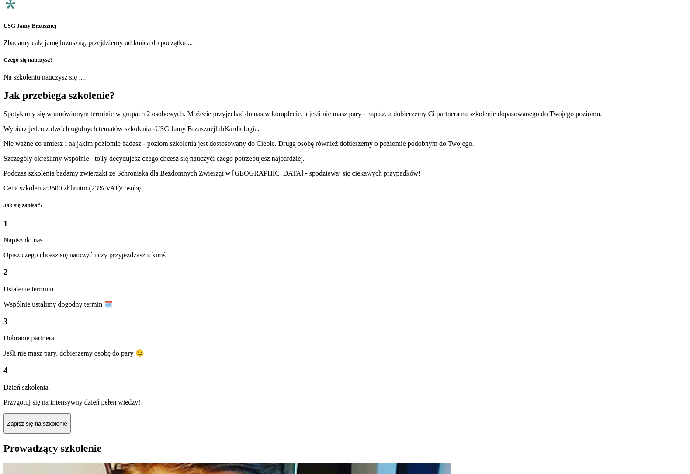
click at [71, 413] on button "Zapisz się na szkolenie" at bounding box center [36, 423] width 67 height 21
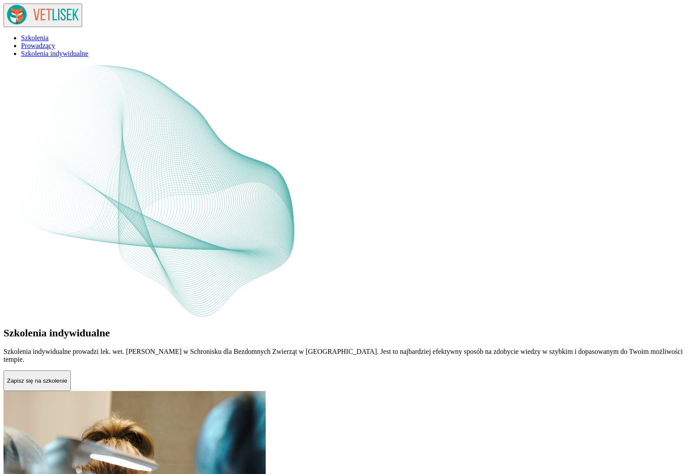
scroll to position [759, 0]
click at [117, 65] on div "Szkolenia indywidualne Szkolenia indywidualne prowadzi lek. wet. [PERSON_NAME] …" at bounding box center [344, 382] width 683 height 634
click at [67, 378] on p "Zapisz się na szkolenie" at bounding box center [37, 381] width 60 height 7
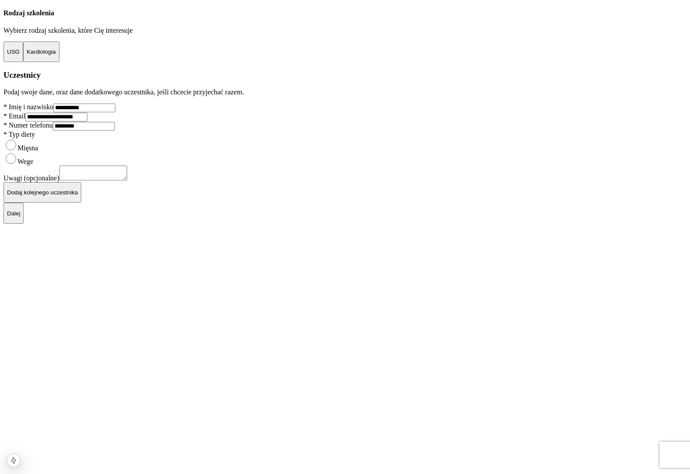
click at [273, 135] on div "**********" at bounding box center [344, 106] width 683 height 194
click at [23, 62] on button "USG" at bounding box center [13, 52] width 20 height 21
click at [56, 55] on p "Kardiologia" at bounding box center [41, 52] width 29 height 7
click at [23, 62] on button "USG" at bounding box center [13, 52] width 20 height 21
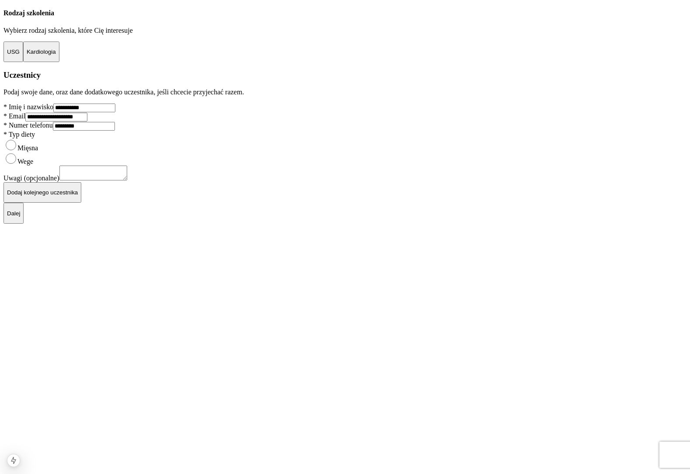
click at [20, 217] on p "Dalej" at bounding box center [13, 213] width 13 height 7
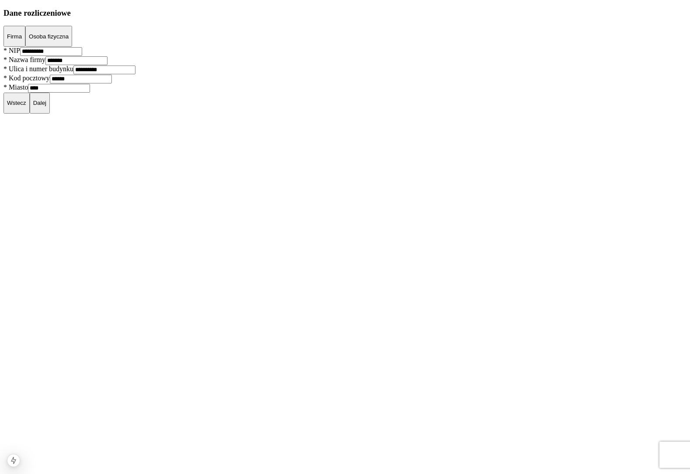
click at [46, 106] on p "Dalej" at bounding box center [39, 103] width 13 height 7
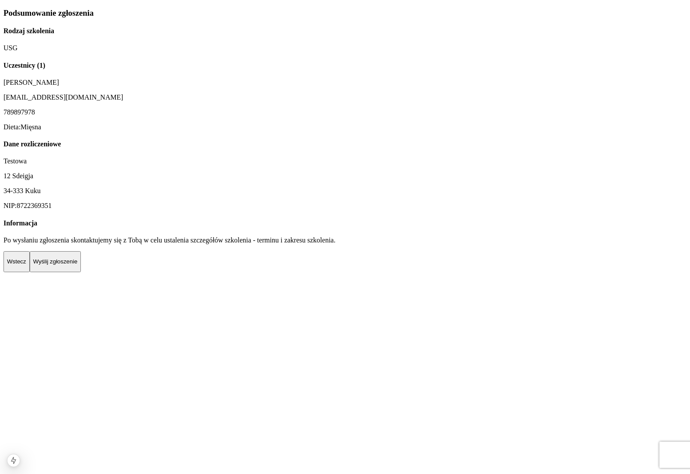
click at [77, 265] on p "Wyślij zgłoszenie" at bounding box center [55, 261] width 44 height 7
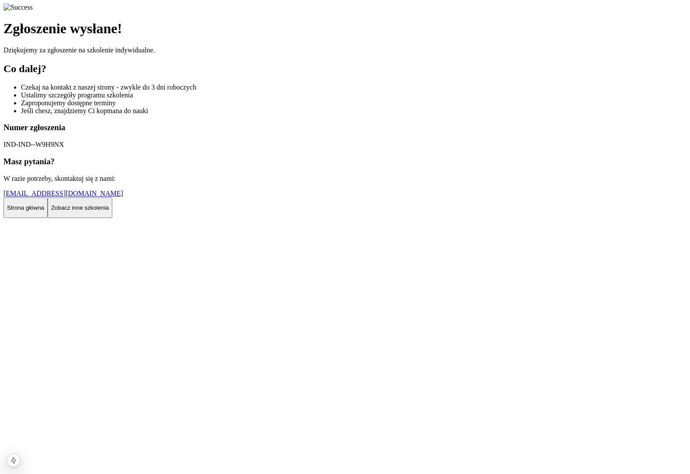
scroll to position [3, 0]
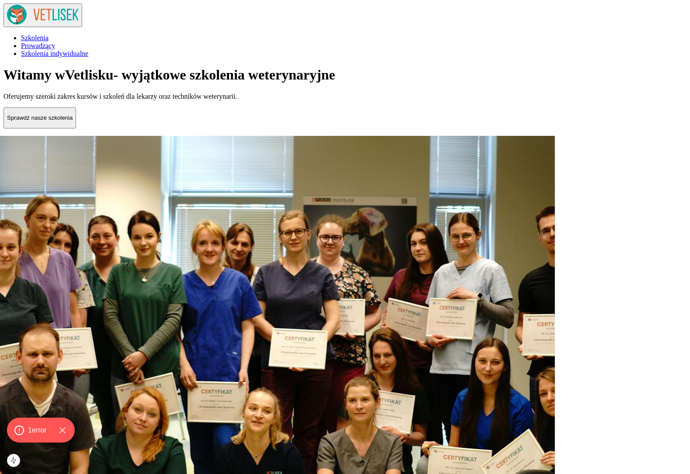
click at [73, 121] on p "Sprawdź nasze szkolenia" at bounding box center [40, 117] width 66 height 7
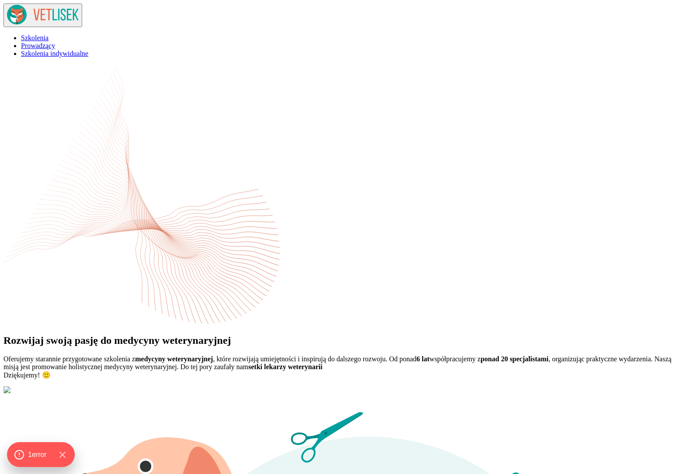
click at [88, 50] on span "Szkolenia indywidualne" at bounding box center [54, 53] width 67 height 7
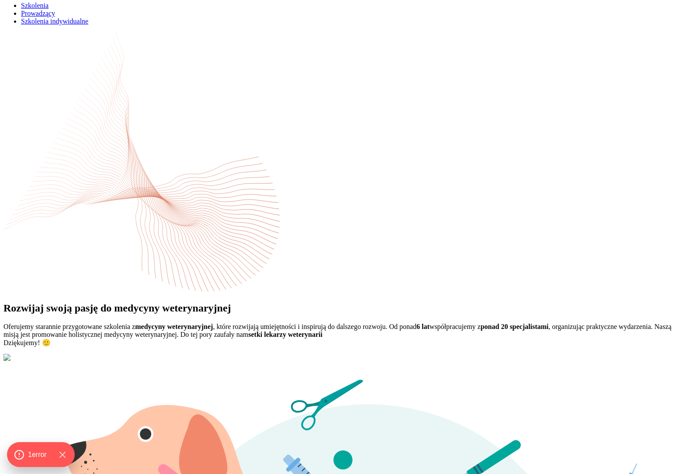
scroll to position [36, 0]
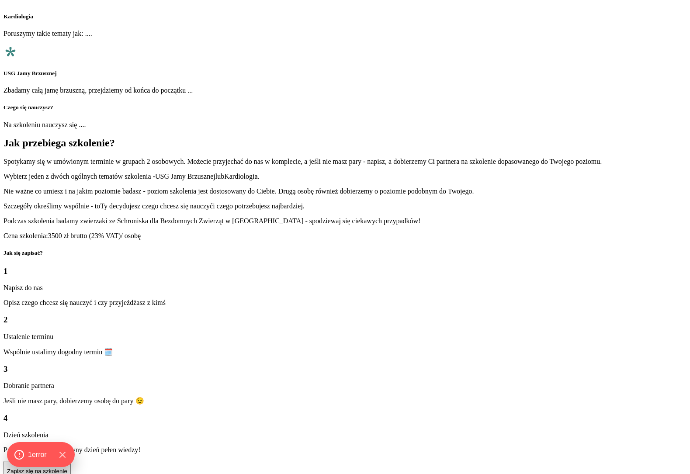
scroll to position [720, 0]
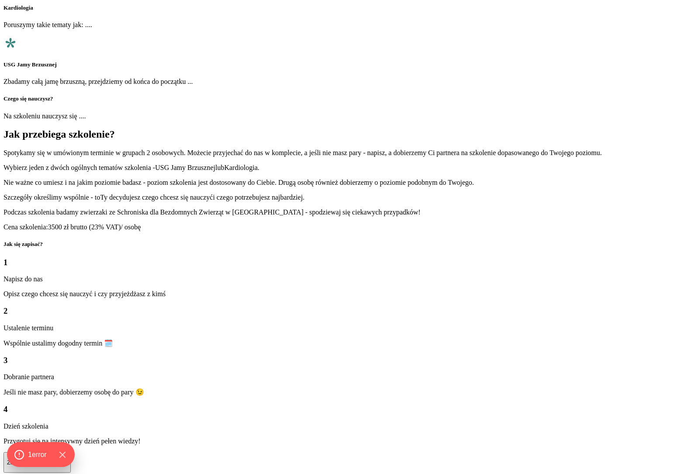
click at [67, 459] on p "Zapisz się na szkolenie" at bounding box center [37, 462] width 60 height 7
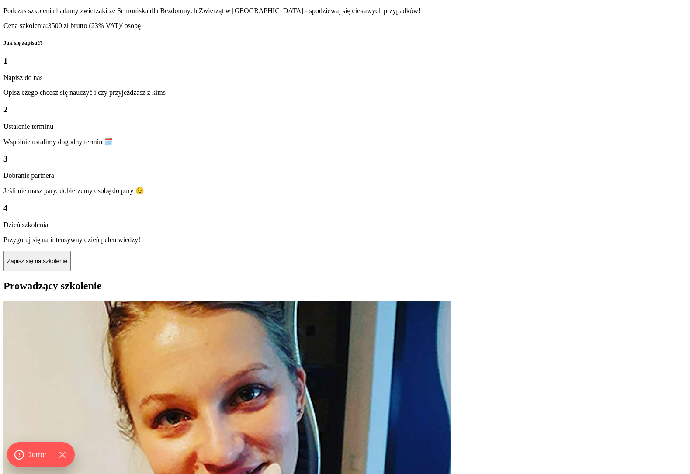
scroll to position [752, 0]
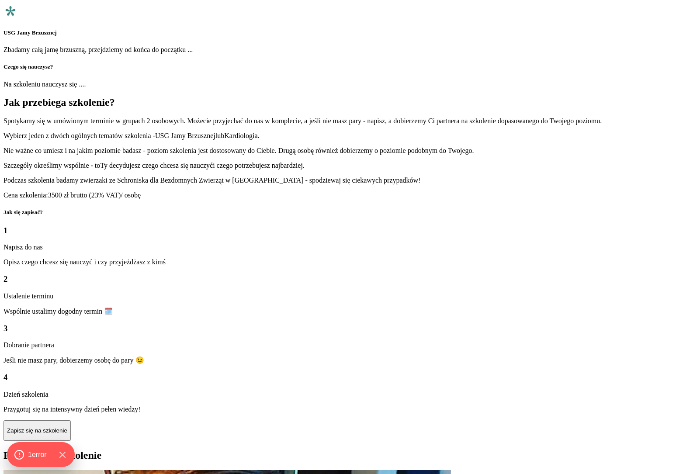
click at [173, 226] on div "1 Napisz do nas Opisz czego chcesz się nauczyć i czy przyjeżdżasz z kimś 2 Usta…" at bounding box center [344, 319] width 683 height 187
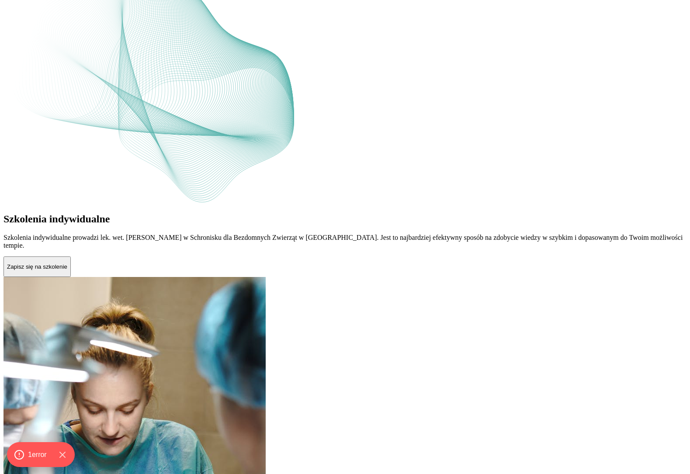
scroll to position [0, 0]
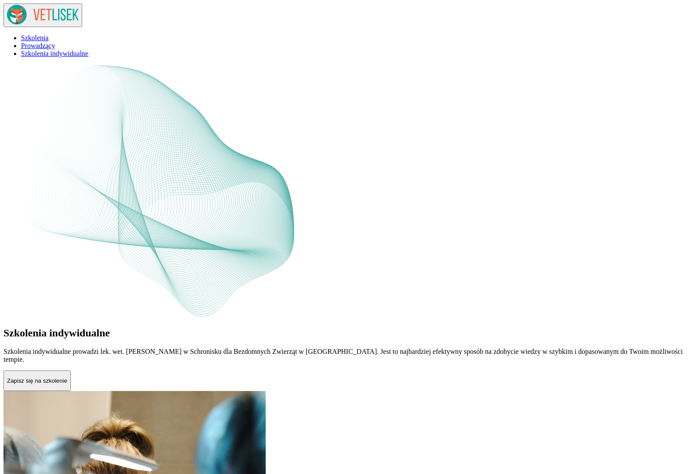
scroll to position [71, 0]
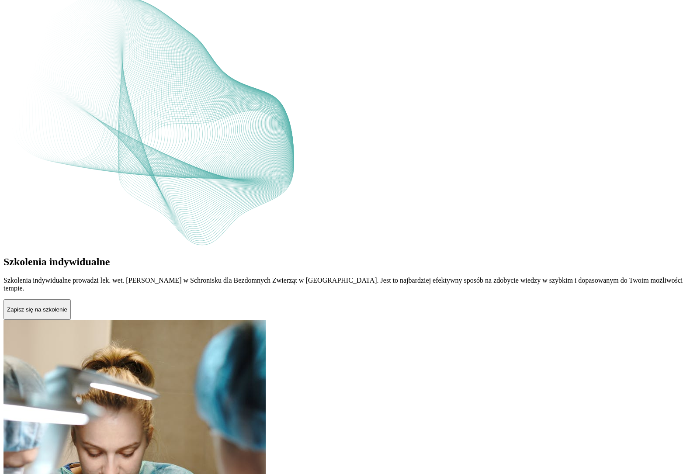
click at [67, 306] on p "Zapisz się na szkolenie" at bounding box center [37, 309] width 60 height 7
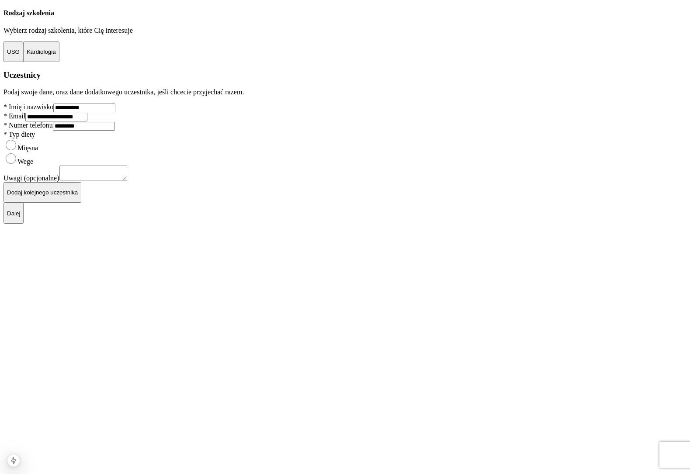
click at [366, 102] on div "**********" at bounding box center [344, 106] width 683 height 194
click at [59, 62] on button "Kardiologia" at bounding box center [41, 52] width 36 height 21
click at [23, 62] on button "USG" at bounding box center [13, 52] width 20 height 21
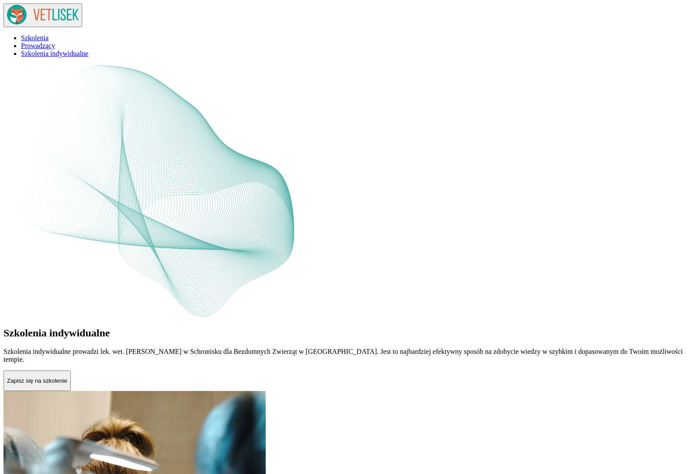
scroll to position [71, 0]
